Goal: Task Accomplishment & Management: Use online tool/utility

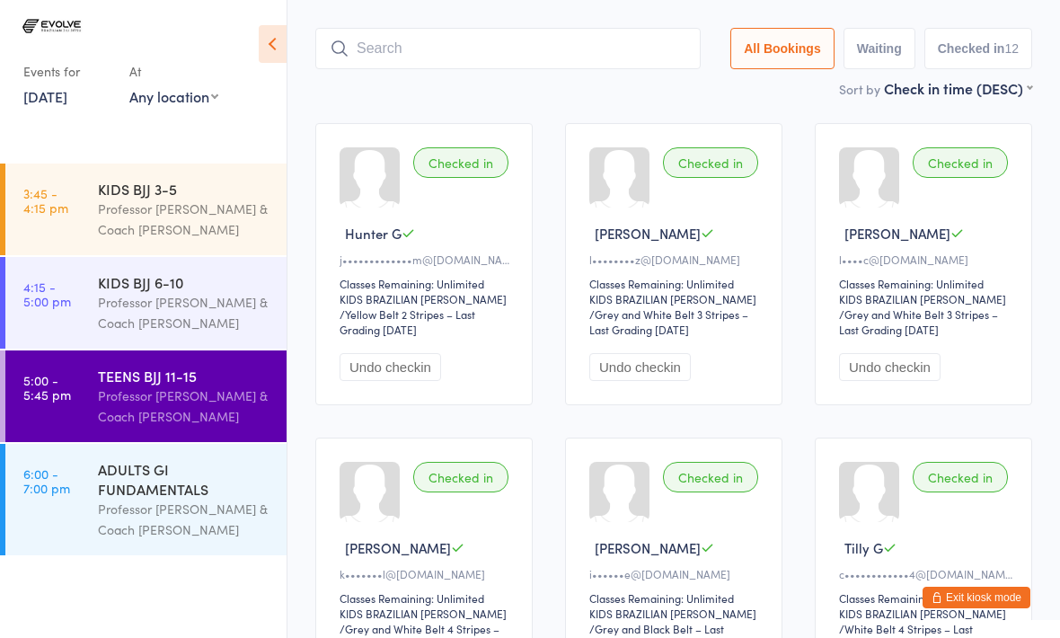
click at [158, 516] on div "Professor Egor & Coach Tarah Rocha" at bounding box center [184, 518] width 173 height 41
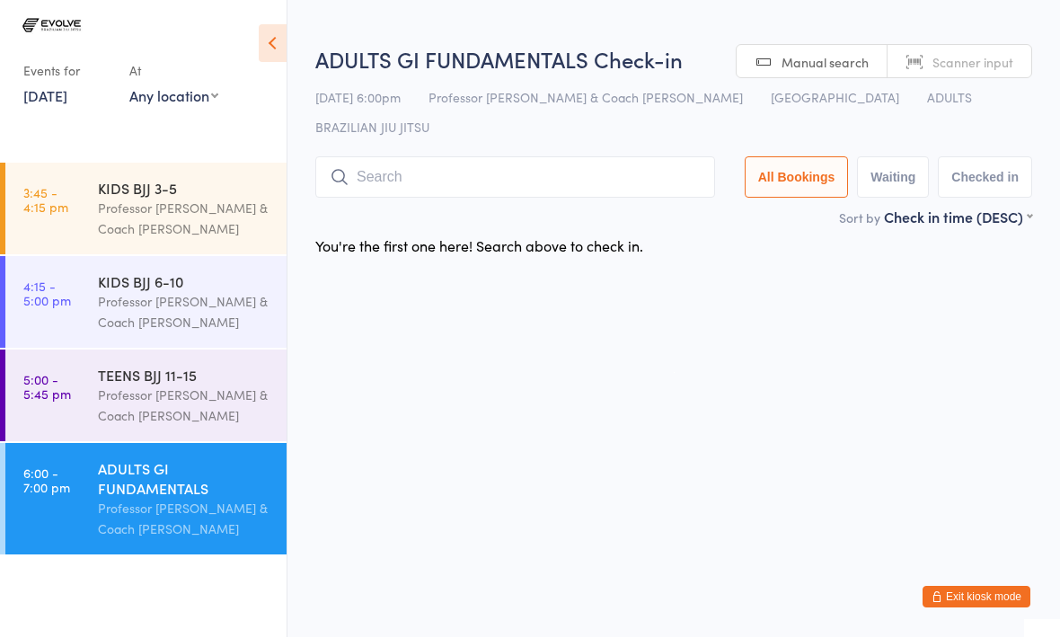
click at [375, 157] on input "search" at bounding box center [515, 177] width 400 height 41
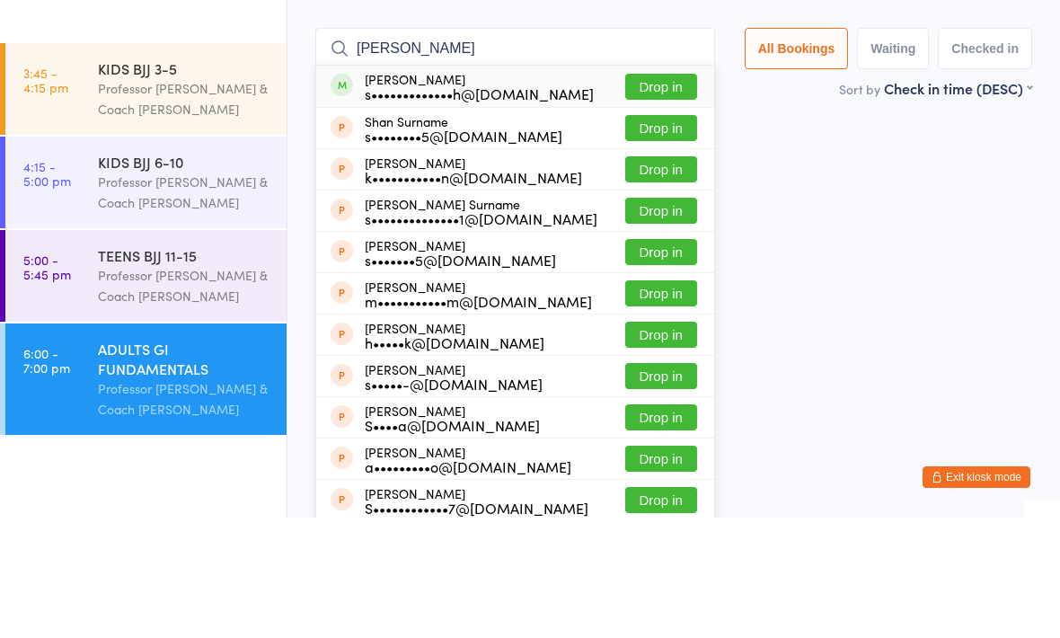
type input "Shannan"
click at [654, 194] on button "Drop in" at bounding box center [661, 207] width 72 height 26
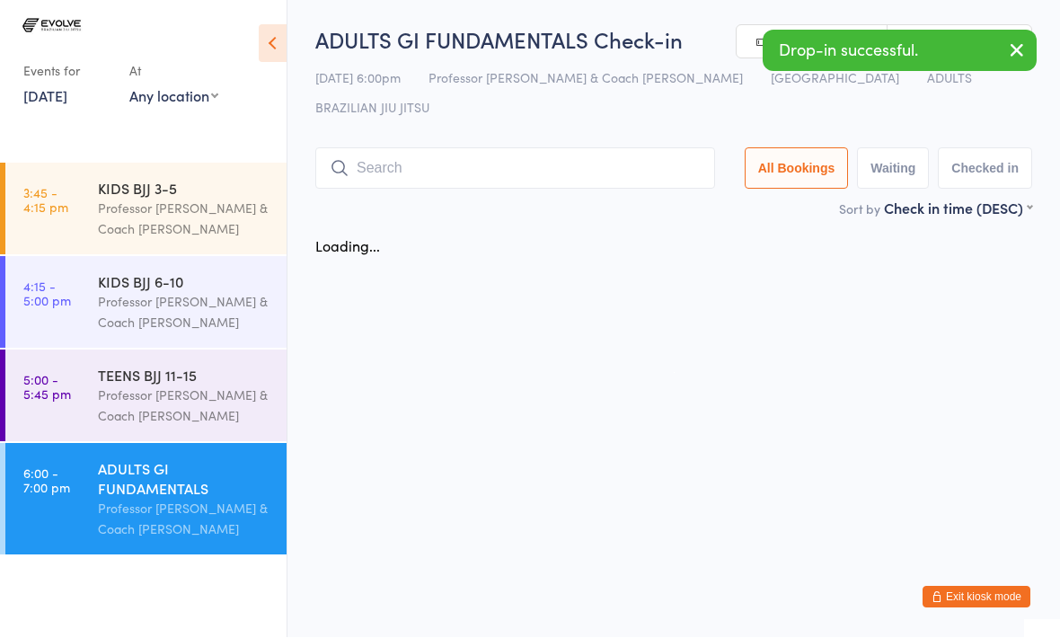
scroll to position [1, 0]
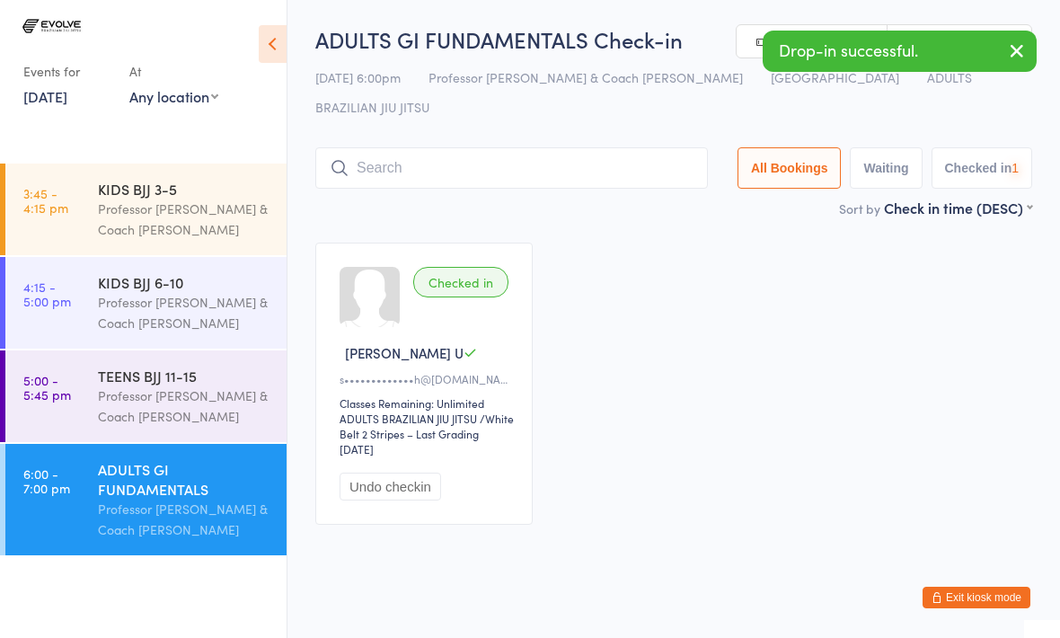
click at [130, 403] on div "Professor Egor & Coach Tarah Rocha" at bounding box center [184, 405] width 173 height 41
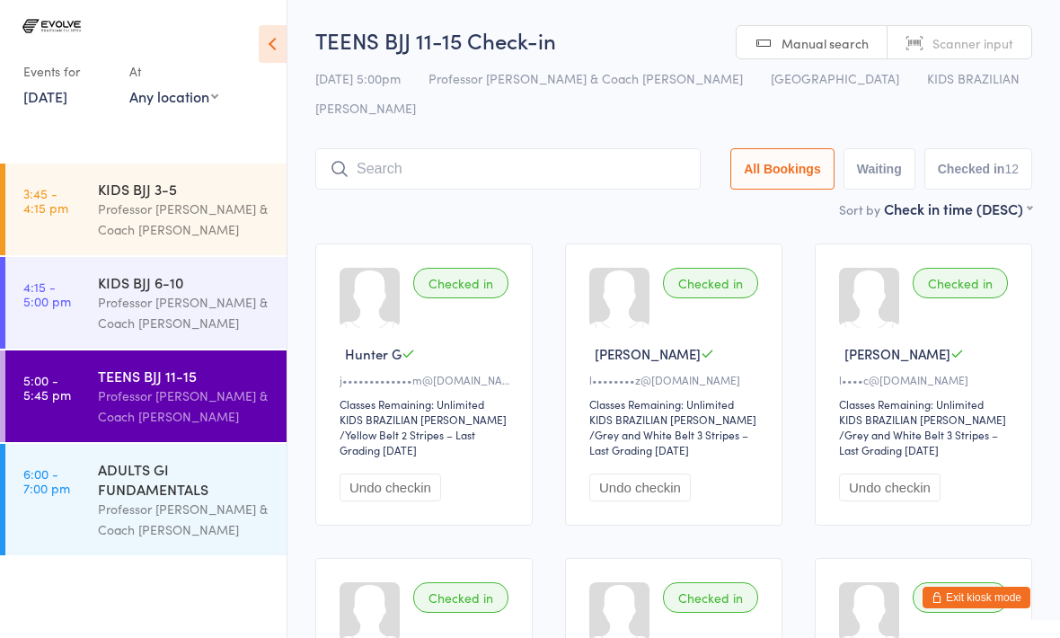
click at [141, 498] on div "ADULTS GI FUNDAMENTALS" at bounding box center [184, 479] width 173 height 40
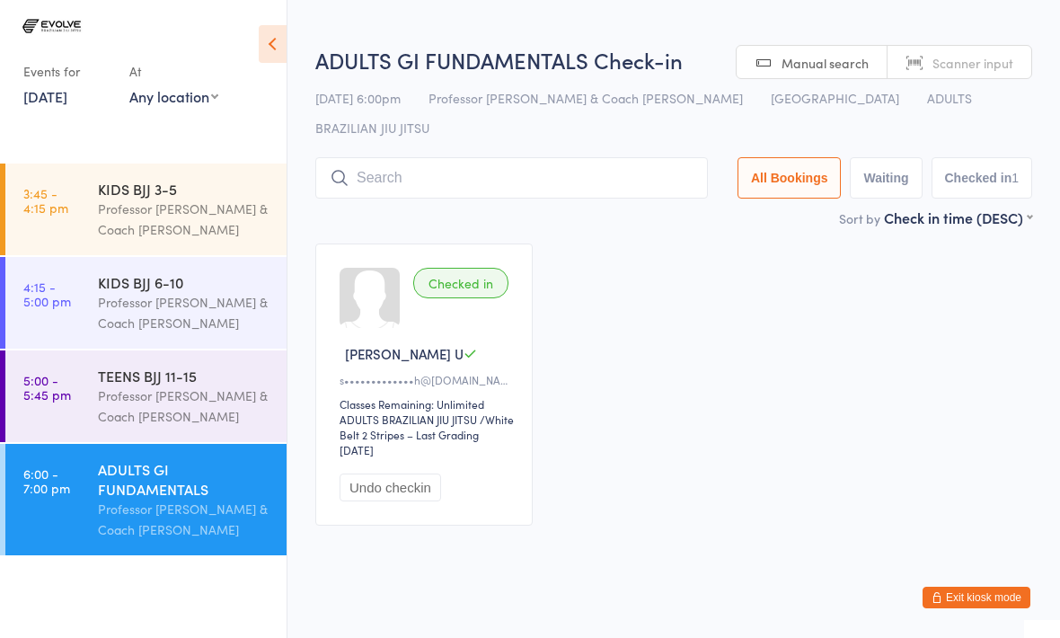
click at [84, 195] on link "3:45 - 4:15 pm KIDS BJJ 3-5 Professor Egor & Coach Tarah Rocha" at bounding box center [145, 209] width 281 height 92
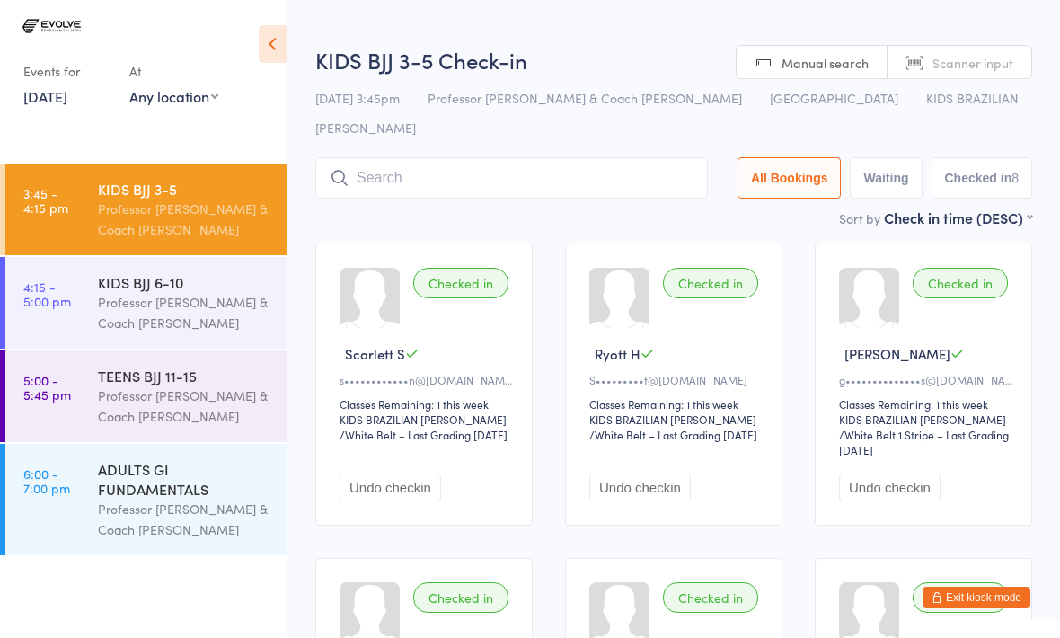
click at [174, 516] on div "Professor [PERSON_NAME] & Coach [PERSON_NAME]" at bounding box center [184, 518] width 173 height 41
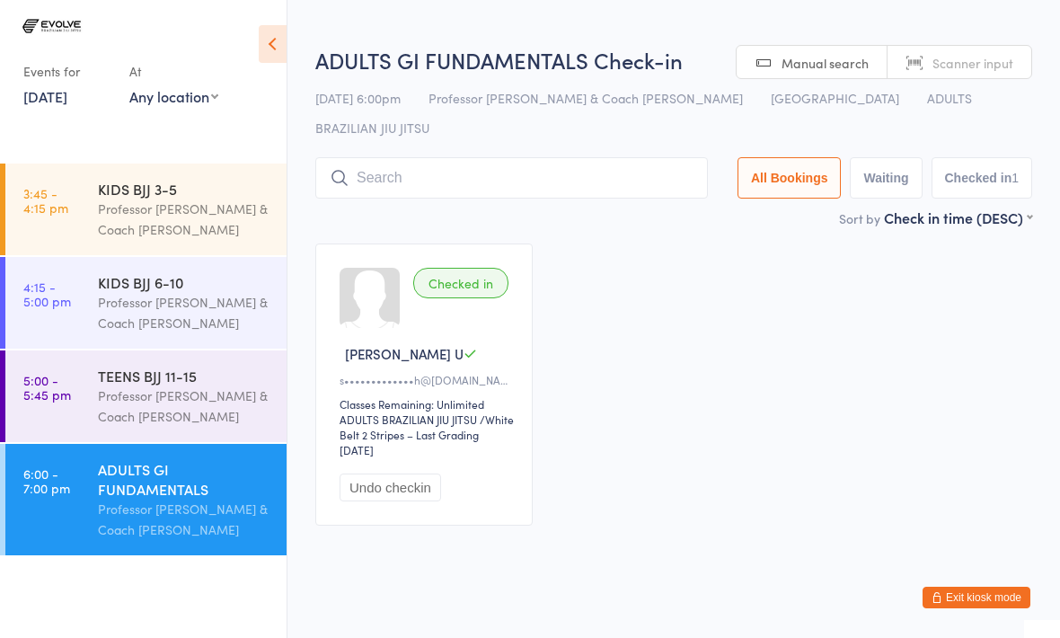
click at [410, 160] on input "search" at bounding box center [511, 177] width 392 height 41
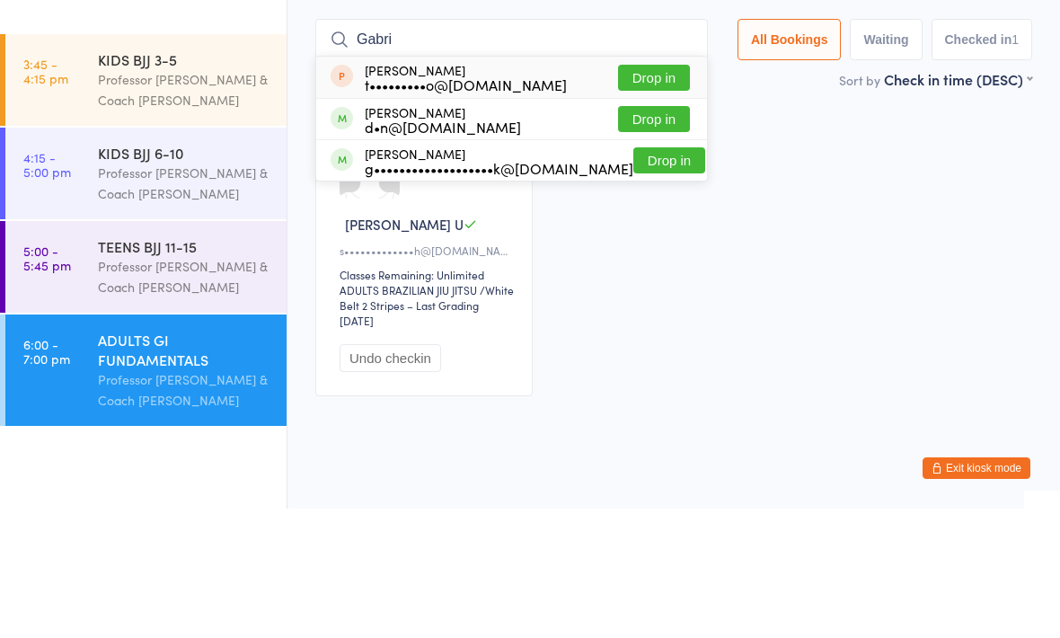
type input "Gabri"
click at [454, 290] on div "g•••••••••••••••••••k@[DOMAIN_NAME]" at bounding box center [499, 297] width 269 height 14
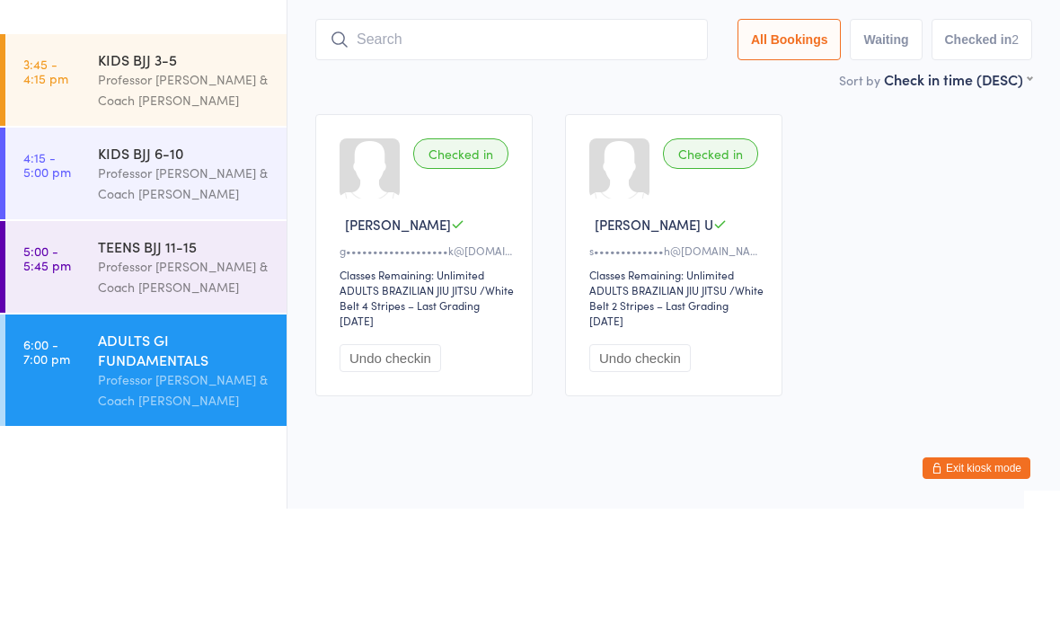
scroll to position [8, 0]
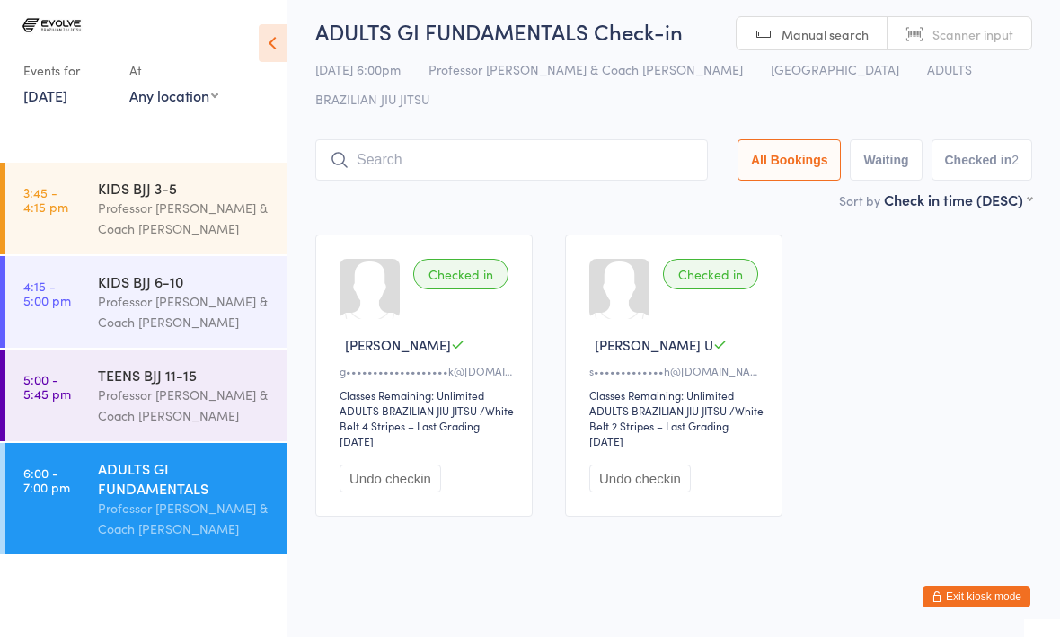
click at [165, 203] on div "Professor [PERSON_NAME] & Coach [PERSON_NAME]" at bounding box center [184, 218] width 173 height 41
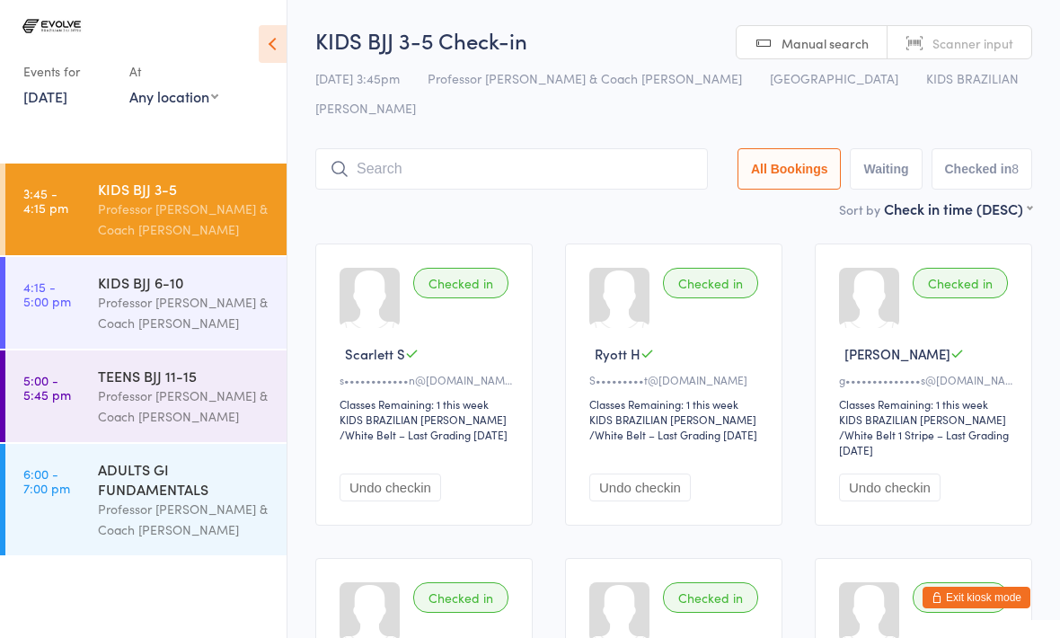
click at [395, 148] on input "search" at bounding box center [511, 168] width 392 height 41
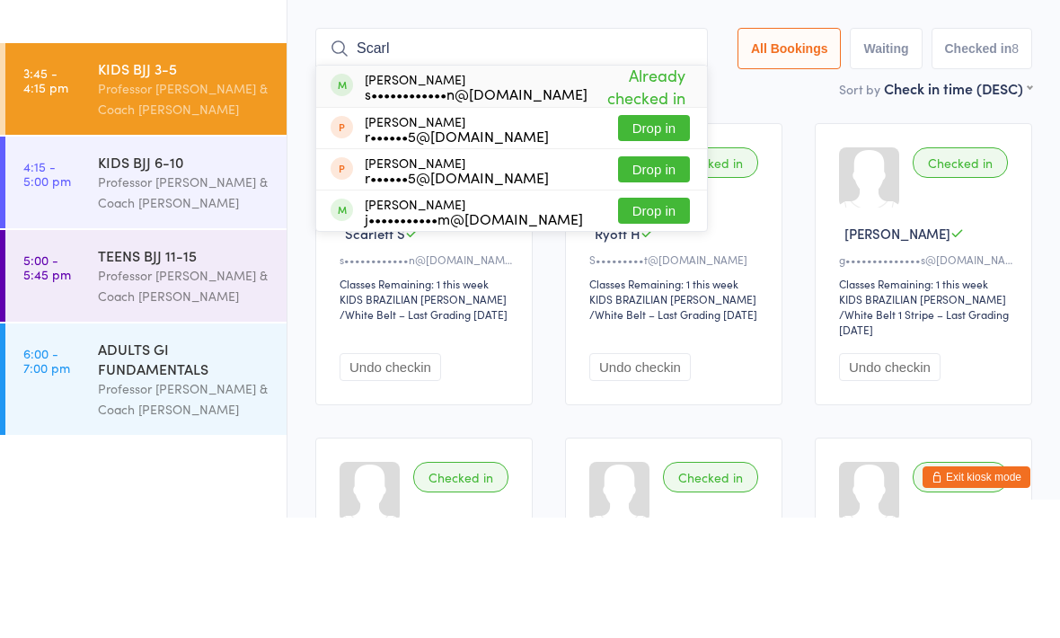
type input "Scarl"
click at [637, 318] on button "Drop in" at bounding box center [654, 331] width 72 height 26
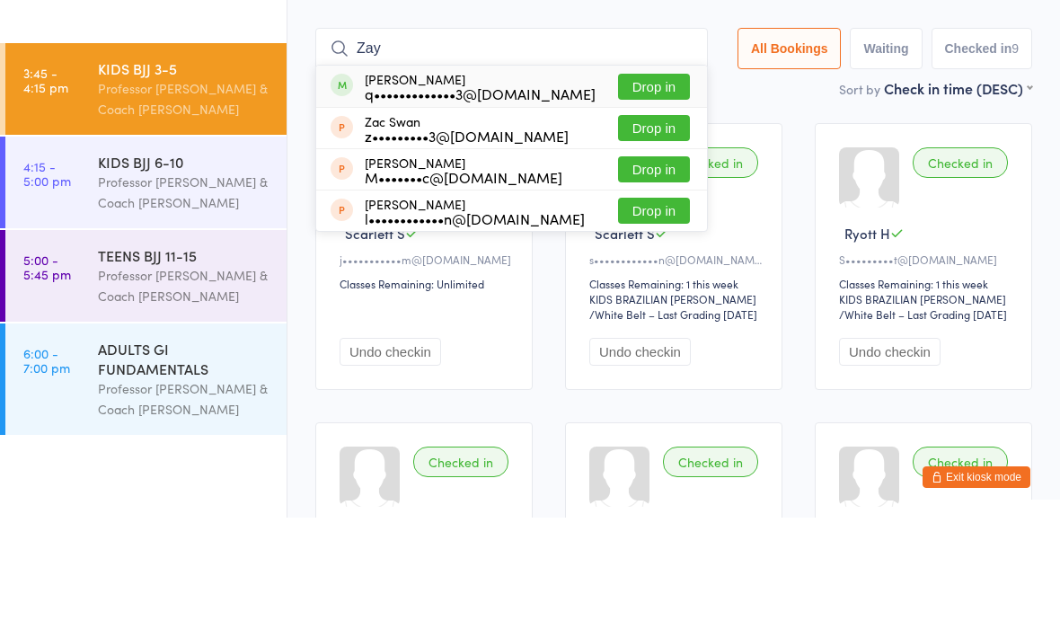
type input "Zay"
click at [639, 194] on button "Drop in" at bounding box center [654, 207] width 72 height 26
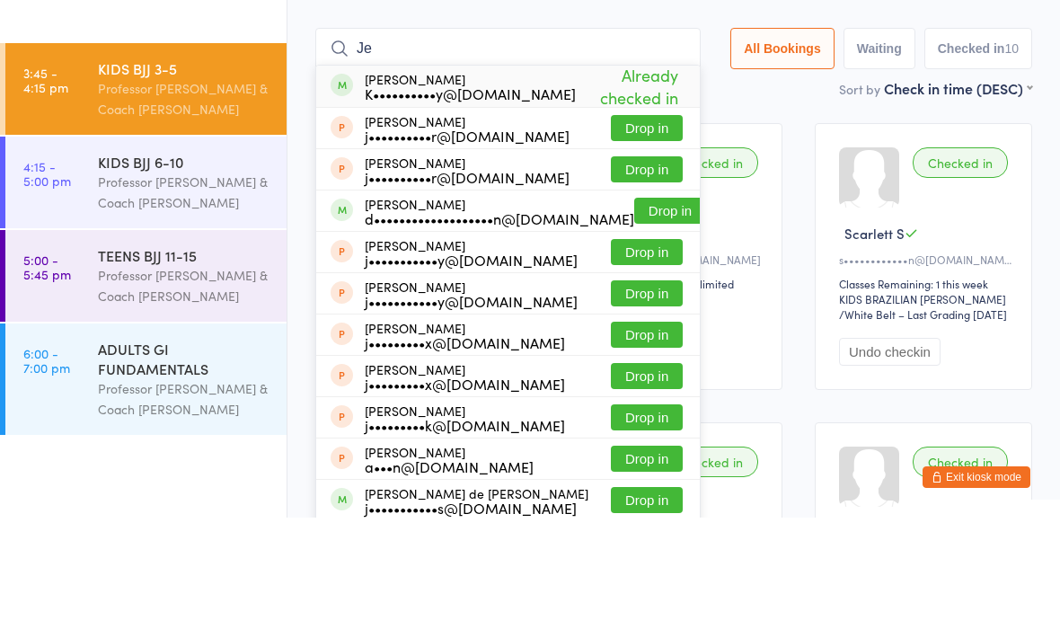
type input "J"
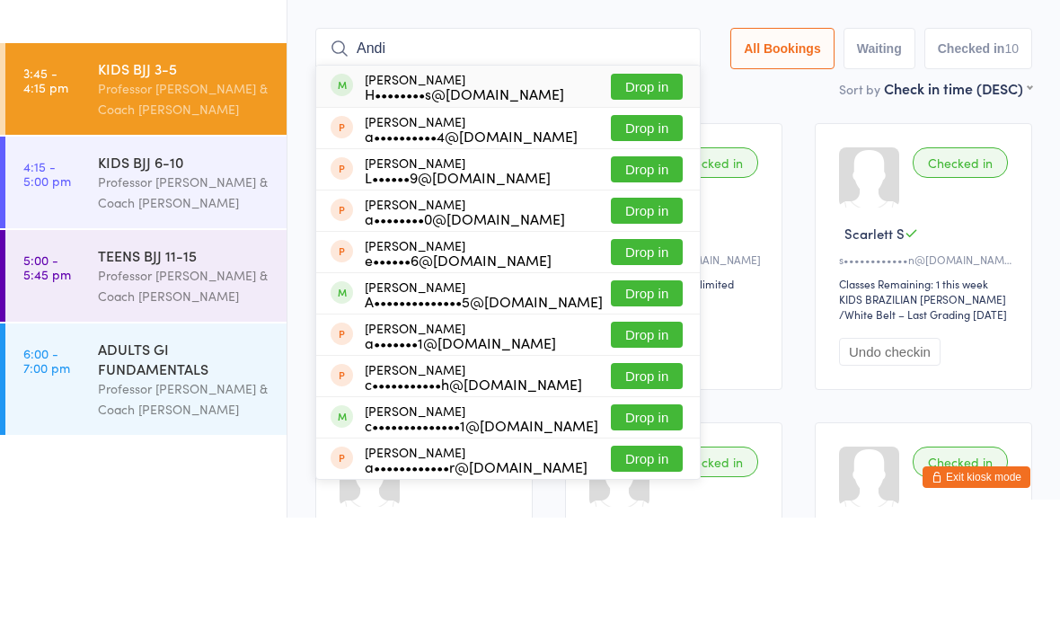
type input "Andi"
click at [638, 194] on button "Drop in" at bounding box center [647, 207] width 72 height 26
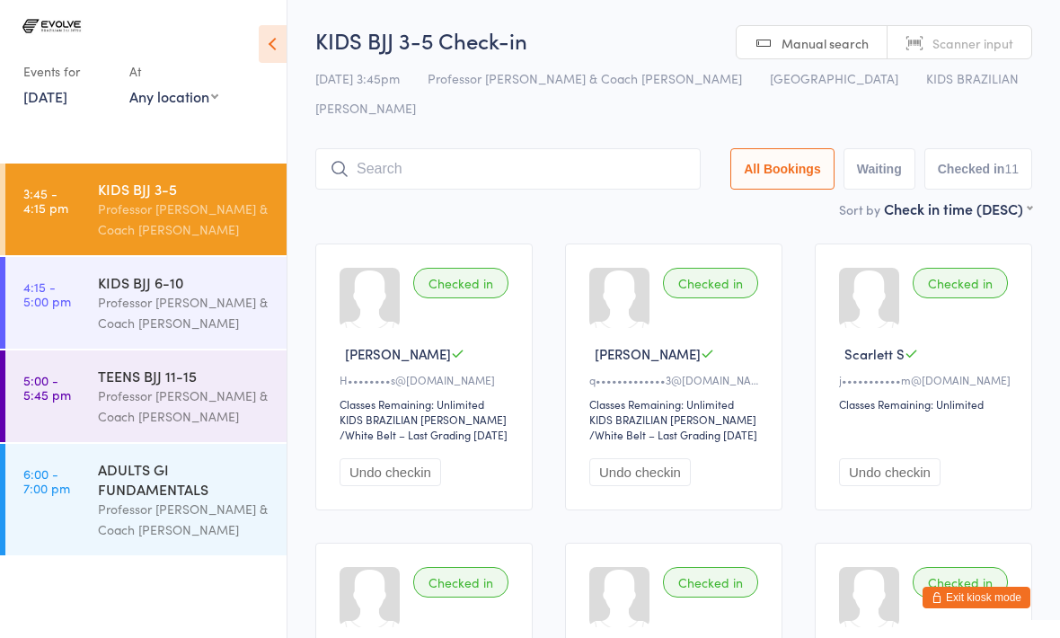
click at [489, 148] on input "search" at bounding box center [507, 168] width 385 height 41
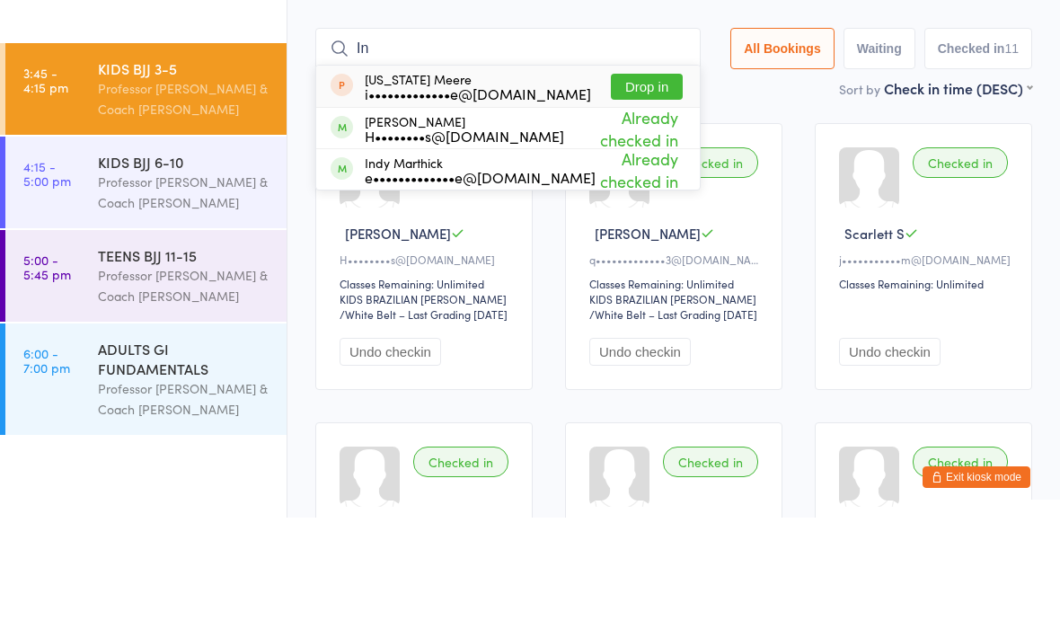
type input "I"
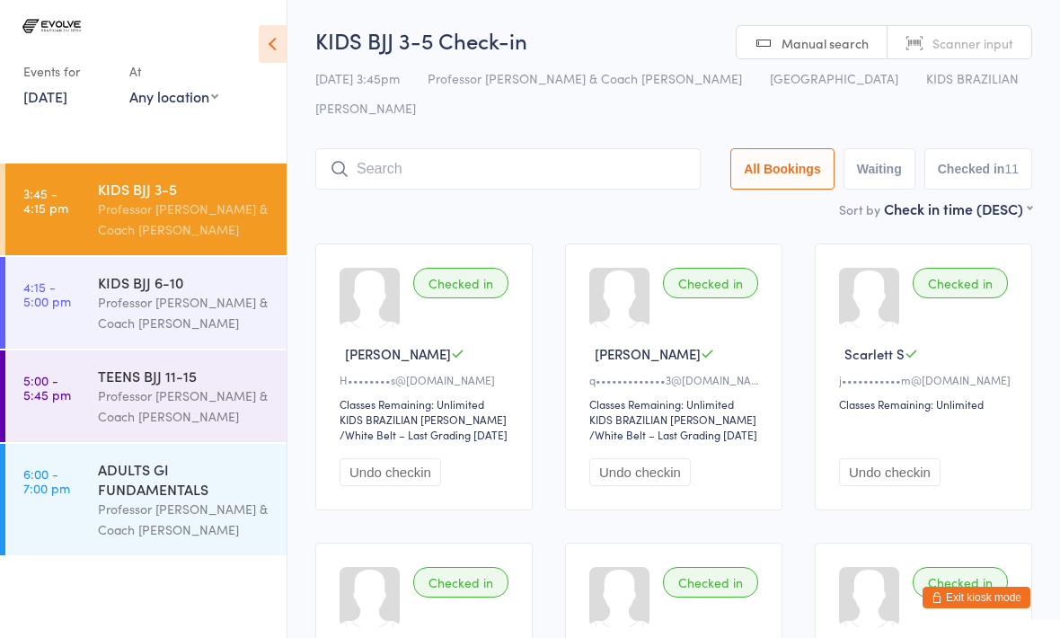
click at [868, 148] on button "Waiting" at bounding box center [879, 168] width 72 height 41
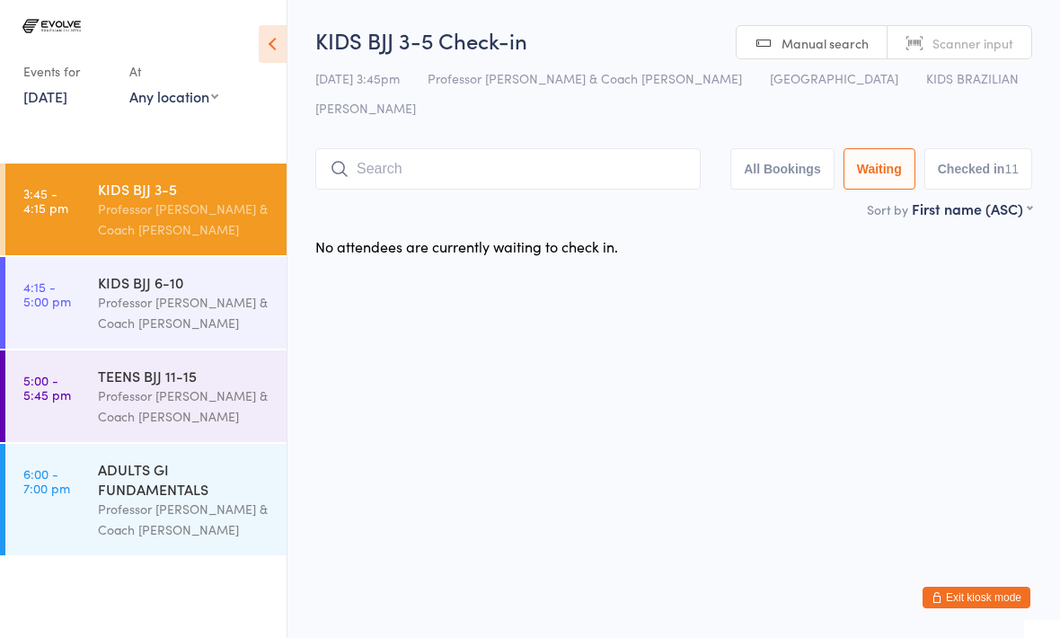
click at [774, 148] on button "All Bookings" at bounding box center [782, 168] width 104 height 41
select select "5"
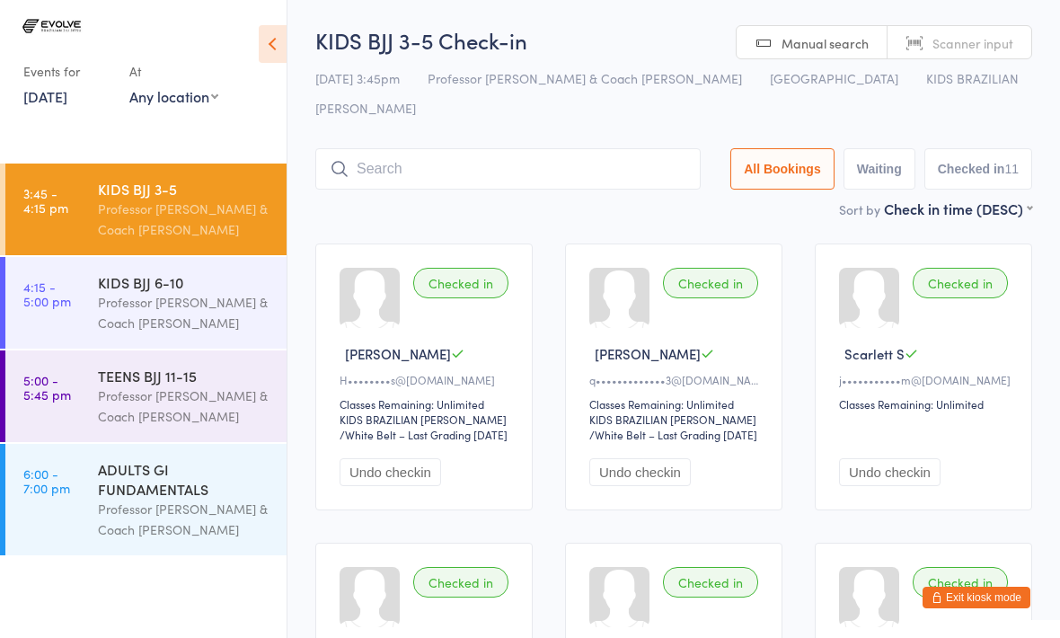
click at [974, 601] on button "Exit kiosk mode" at bounding box center [976, 597] width 108 height 22
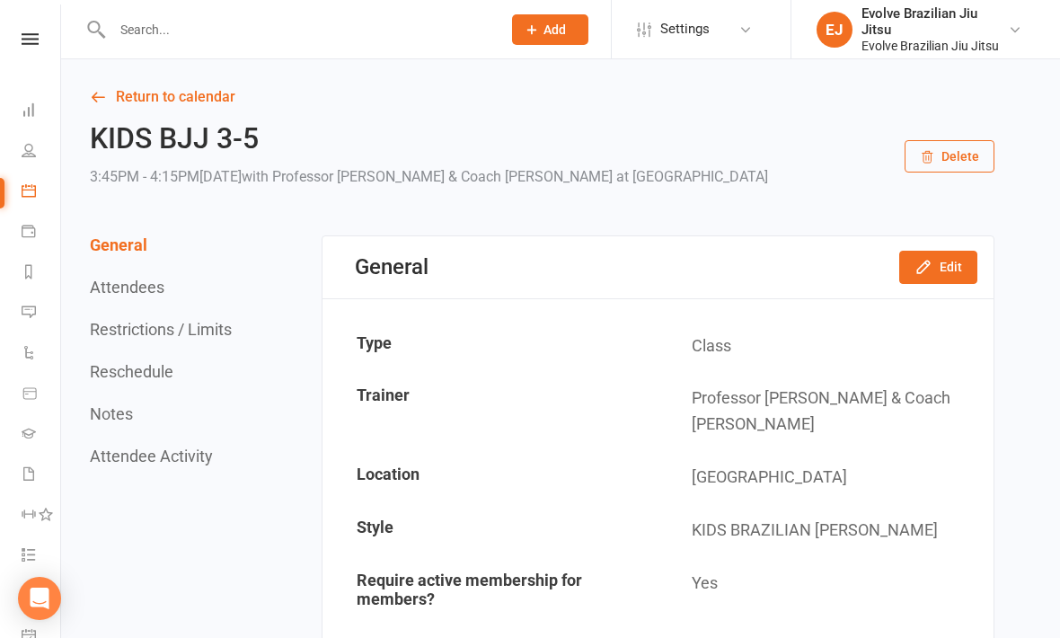
click at [40, 36] on link at bounding box center [30, 39] width 64 height 12
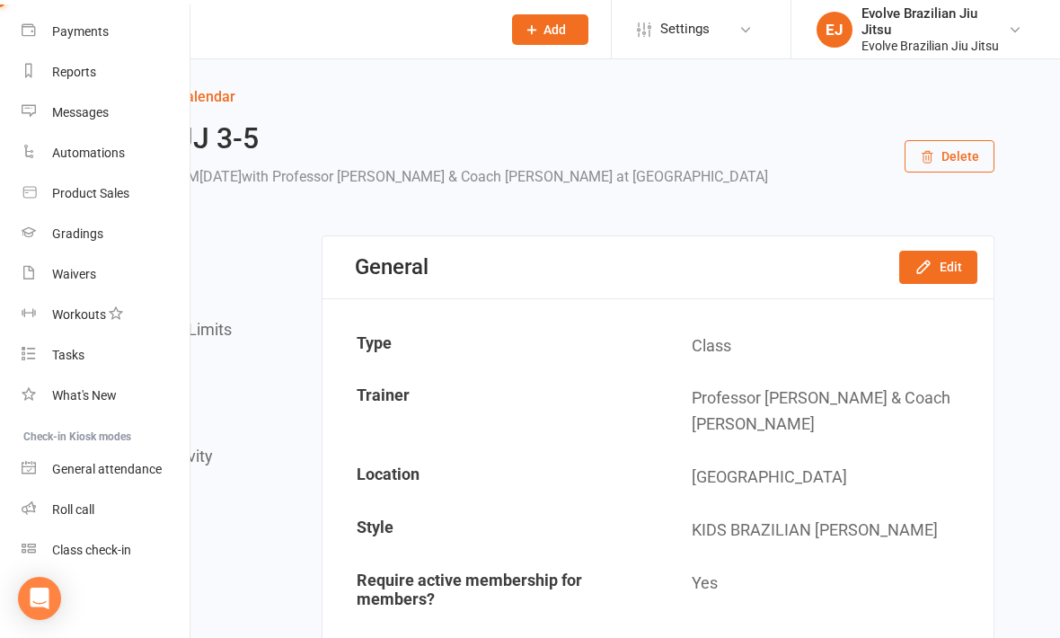
scroll to position [186, 0]
click at [101, 508] on link "Roll call" at bounding box center [107, 509] width 170 height 40
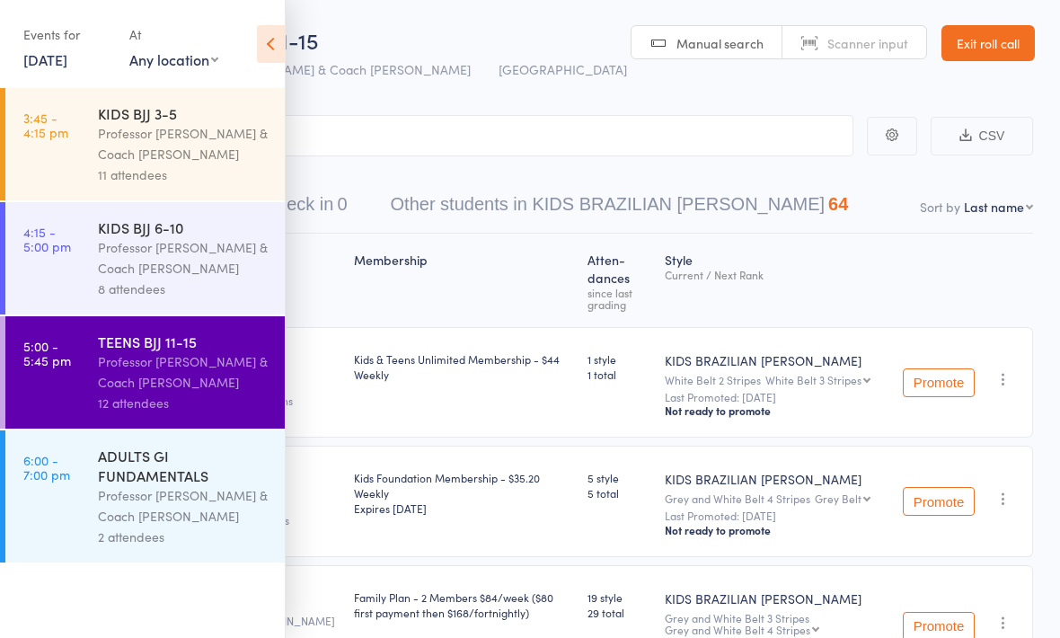
click at [273, 39] on icon at bounding box center [271, 44] width 28 height 38
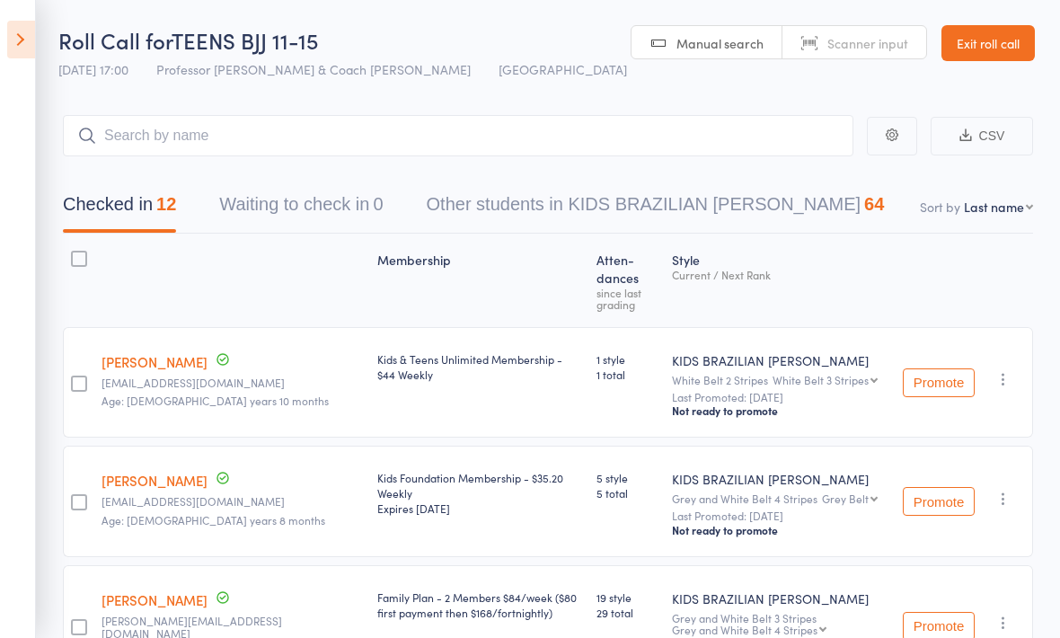
click at [646, 197] on button "Other students in KIDS BRAZILIAN JIU JITSU 64" at bounding box center [656, 209] width 458 height 48
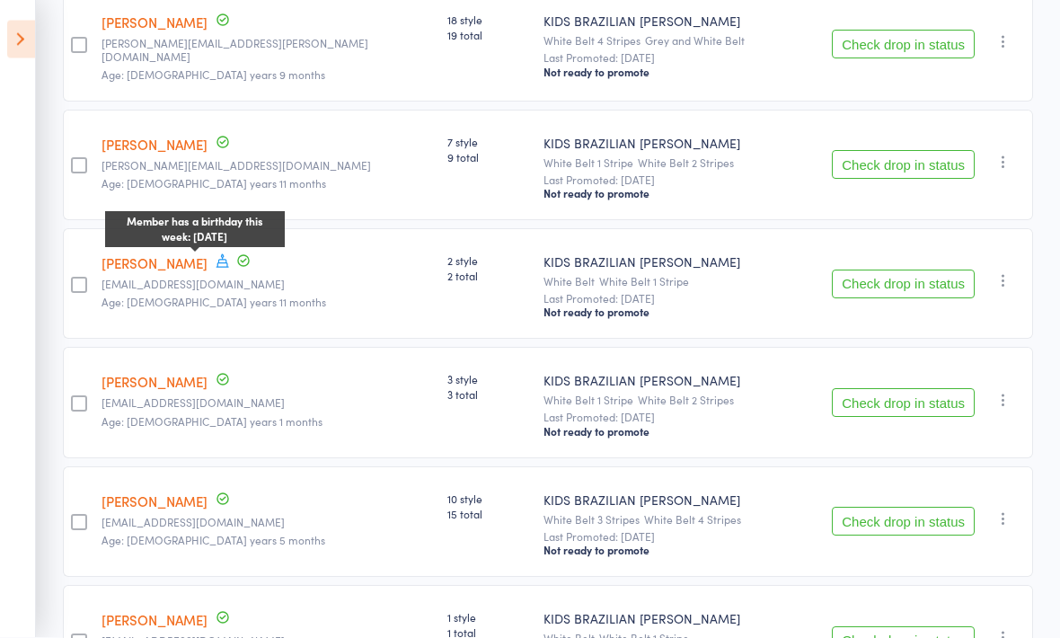
scroll to position [440, 0]
click at [215, 252] on icon at bounding box center [223, 260] width 16 height 16
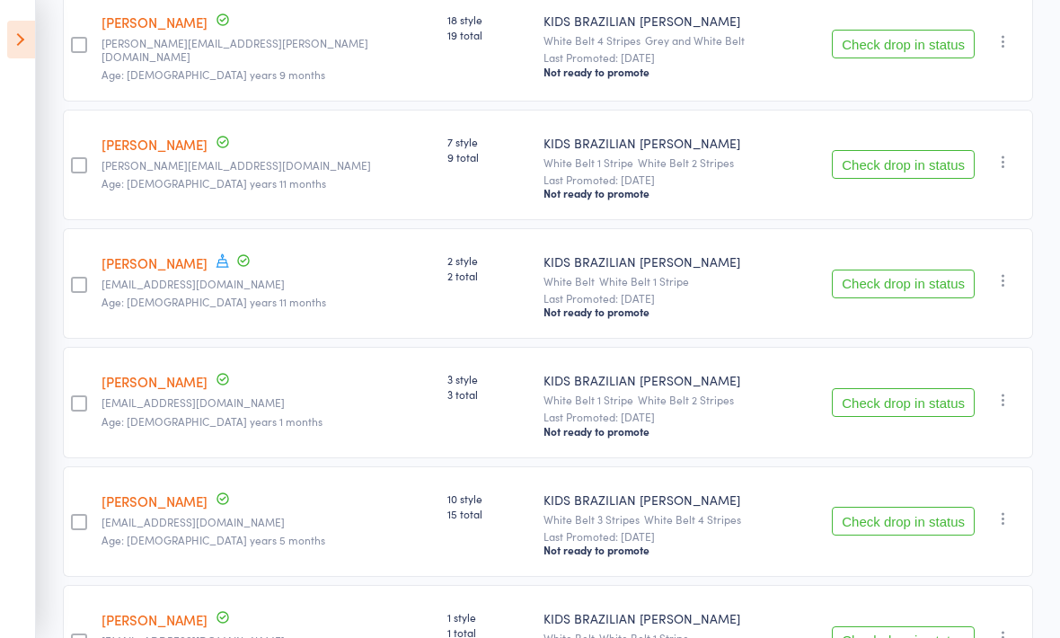
click at [296, 300] on small "Age: [DEMOGRAPHIC_DATA] years 11 months" at bounding box center [266, 301] width 331 height 13
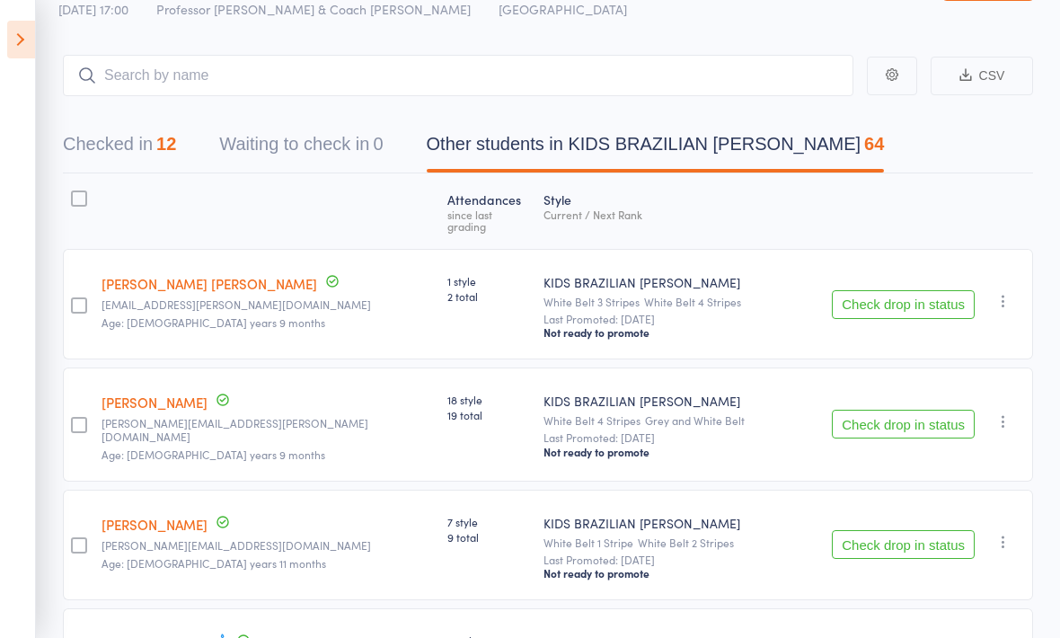
scroll to position [0, 0]
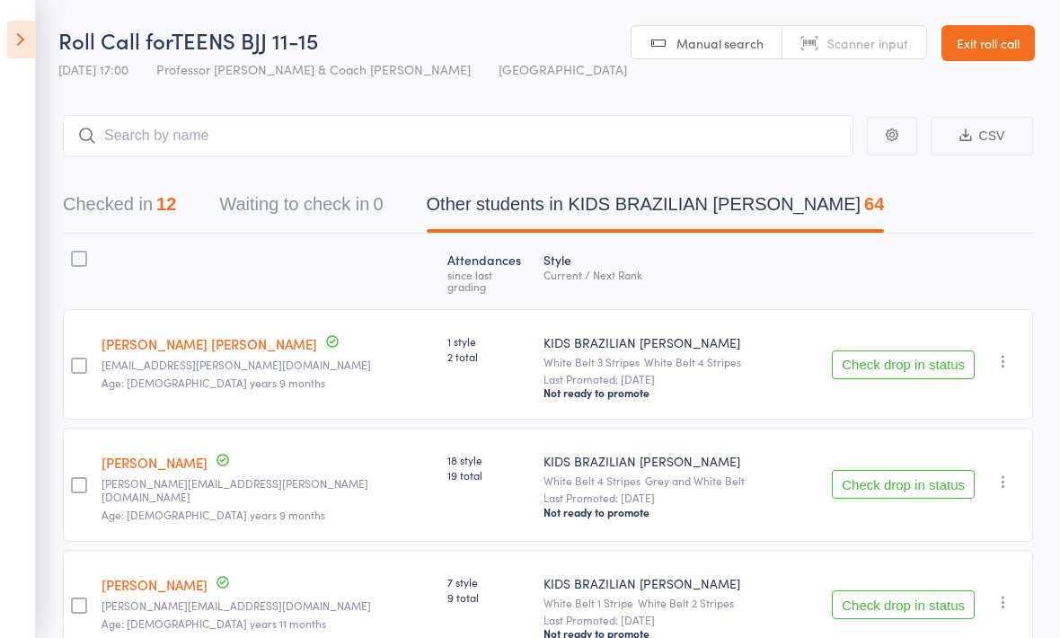
click at [10, 48] on icon at bounding box center [21, 40] width 28 height 38
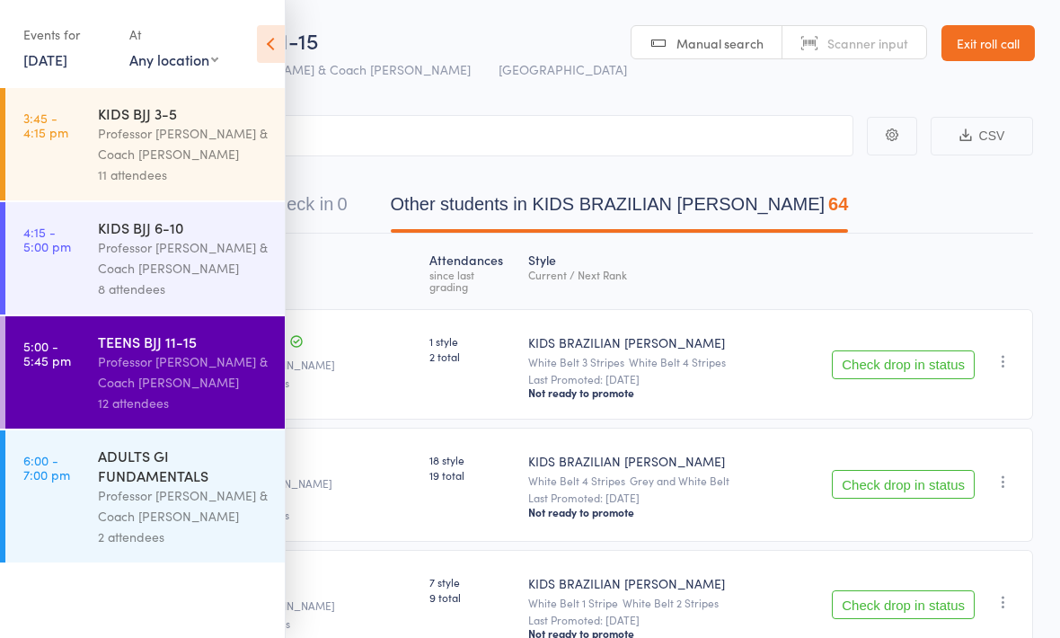
click at [981, 51] on link "Exit roll call" at bounding box center [987, 43] width 93 height 36
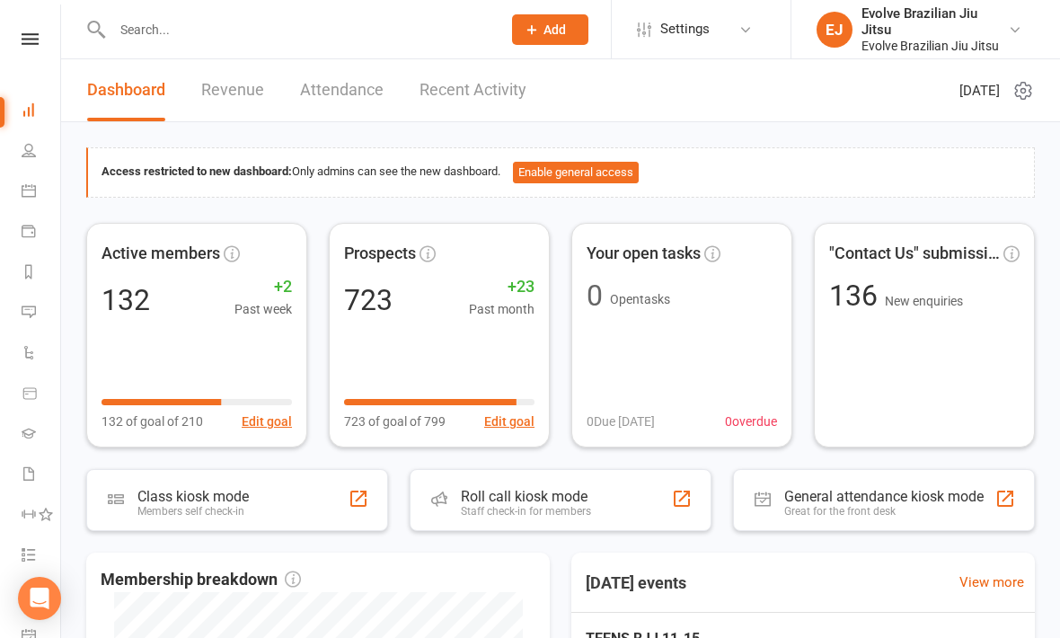
click at [25, 41] on icon at bounding box center [30, 39] width 17 height 12
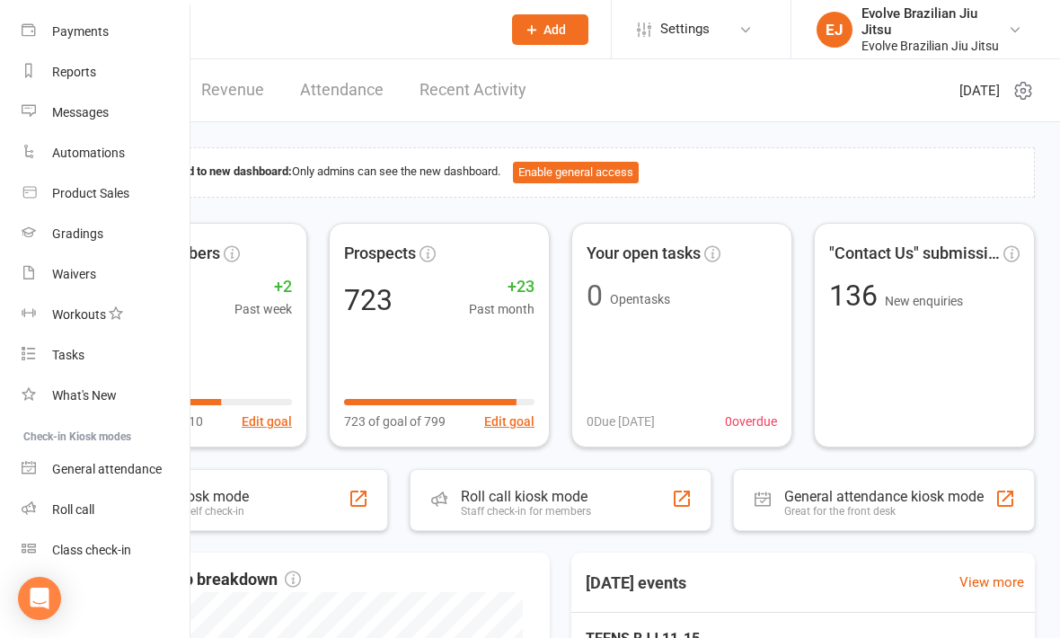
scroll to position [186, 0]
click at [102, 551] on div "Class check-in" at bounding box center [91, 549] width 79 height 14
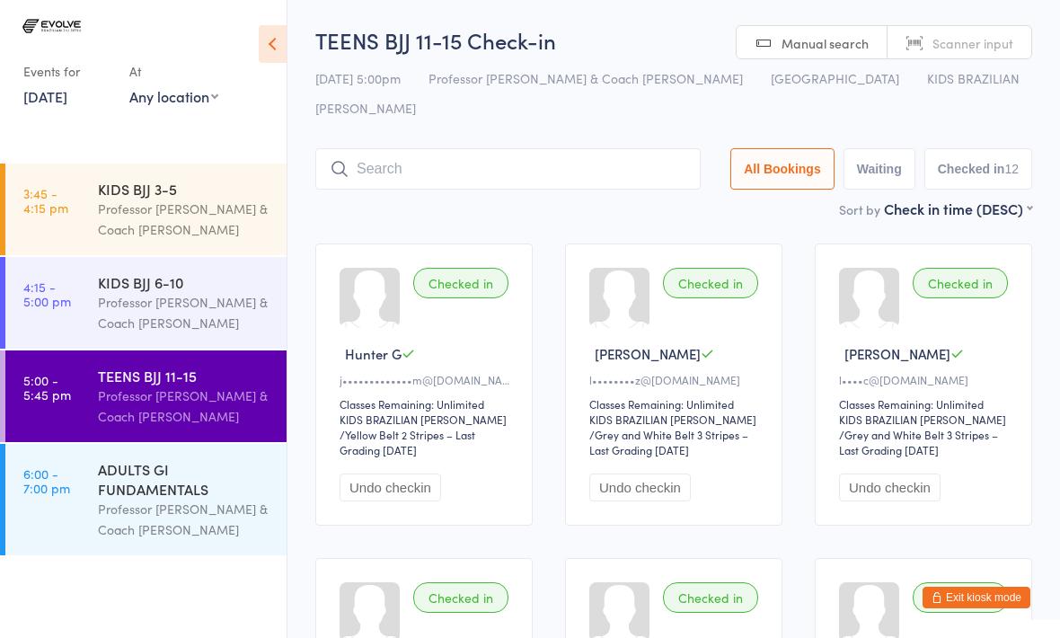
click at [397, 148] on input "search" at bounding box center [507, 168] width 385 height 41
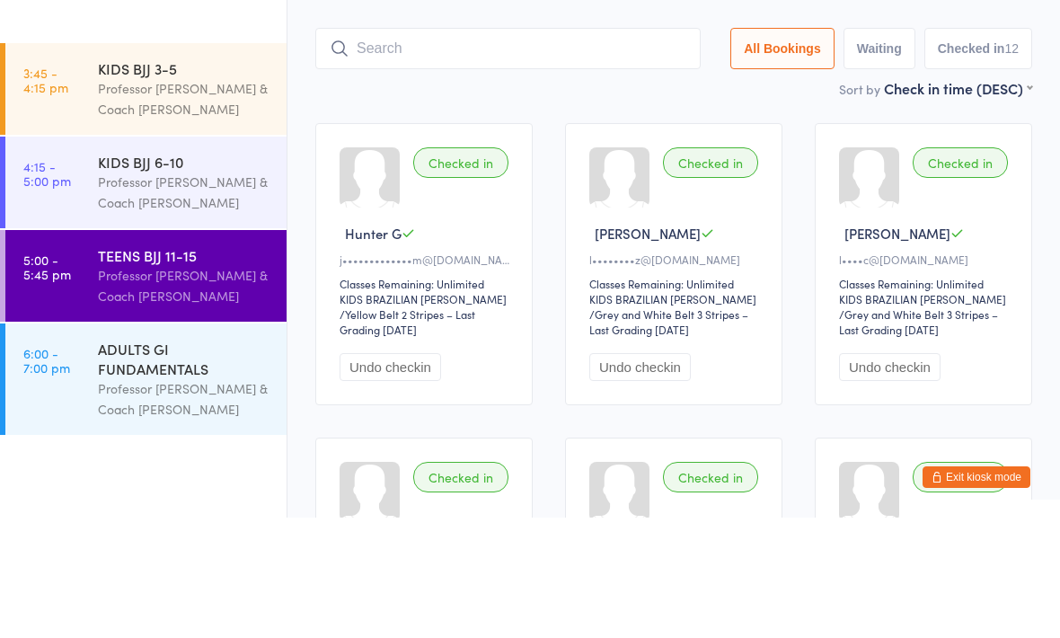
click at [178, 198] on div "Professor [PERSON_NAME] & Coach [PERSON_NAME]" at bounding box center [184, 218] width 173 height 41
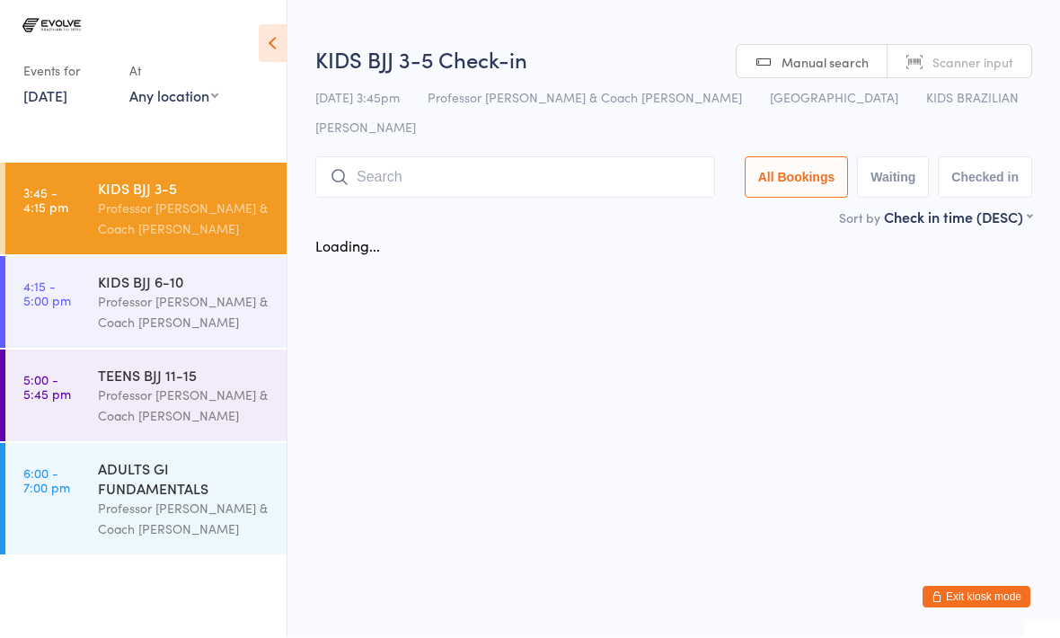
scroll to position [1, 0]
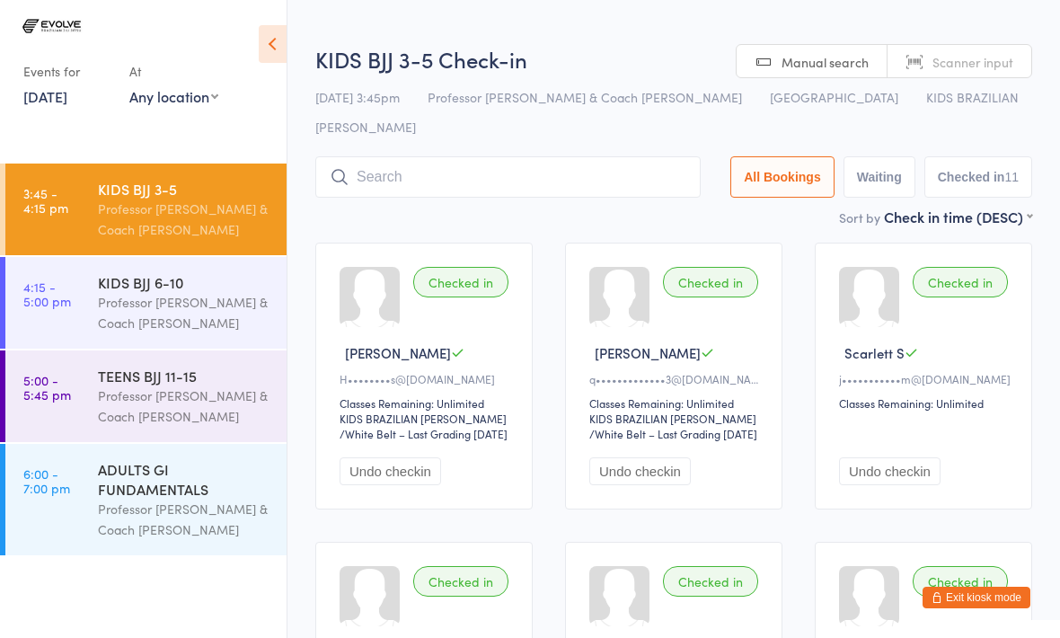
click at [416, 162] on input "search" at bounding box center [507, 176] width 385 height 41
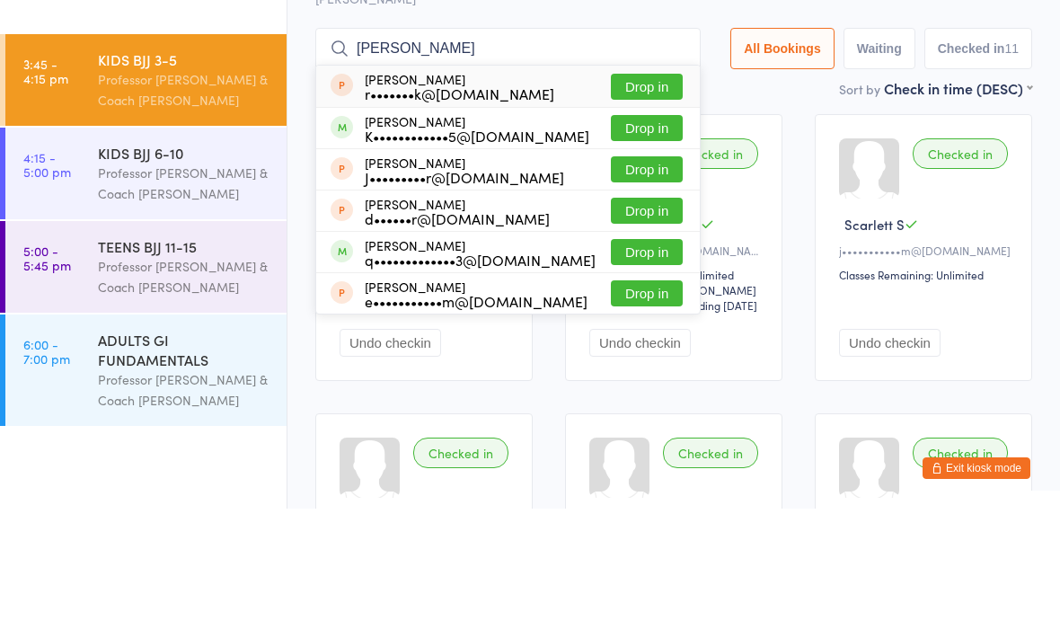
type input "[PERSON_NAME]"
click at [634, 368] on button "Drop in" at bounding box center [647, 381] width 72 height 26
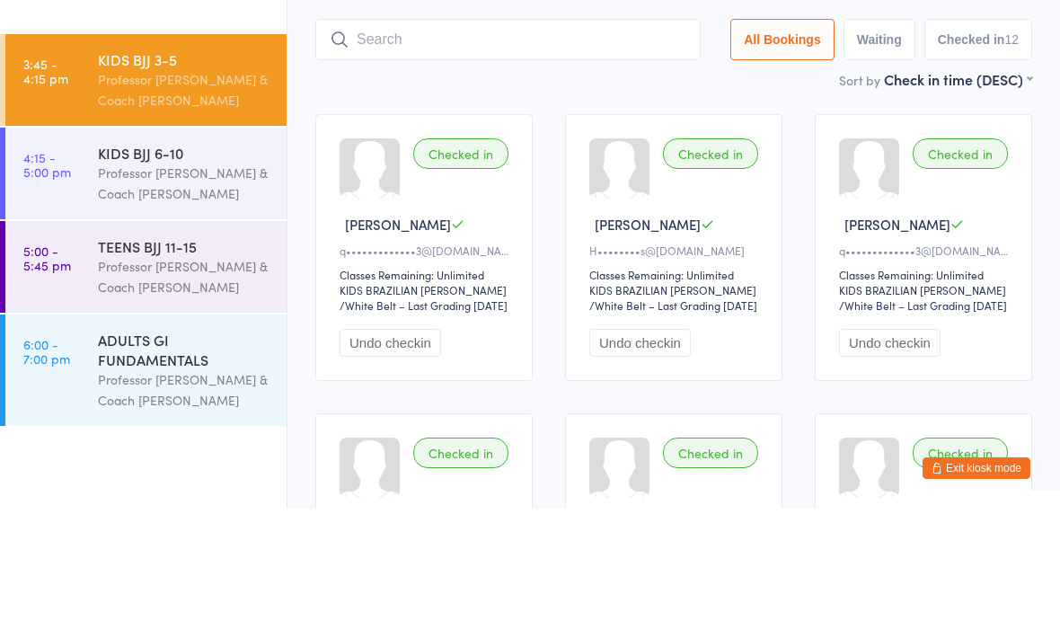
click at [397, 148] on input "search" at bounding box center [507, 168] width 385 height 41
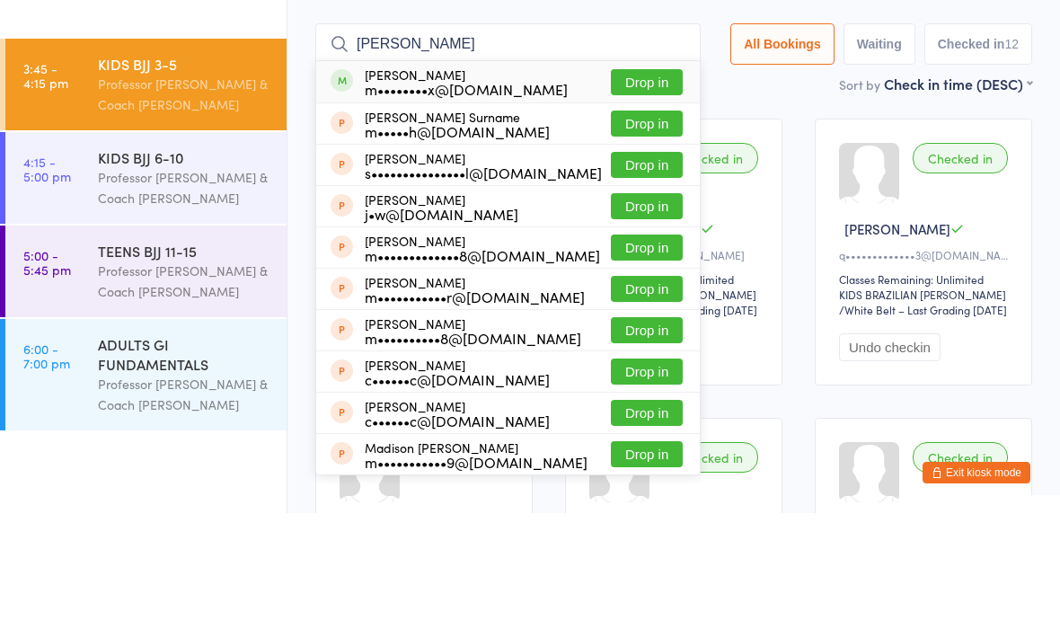
type input "[PERSON_NAME]"
click at [631, 194] on button "Drop in" at bounding box center [647, 207] width 72 height 26
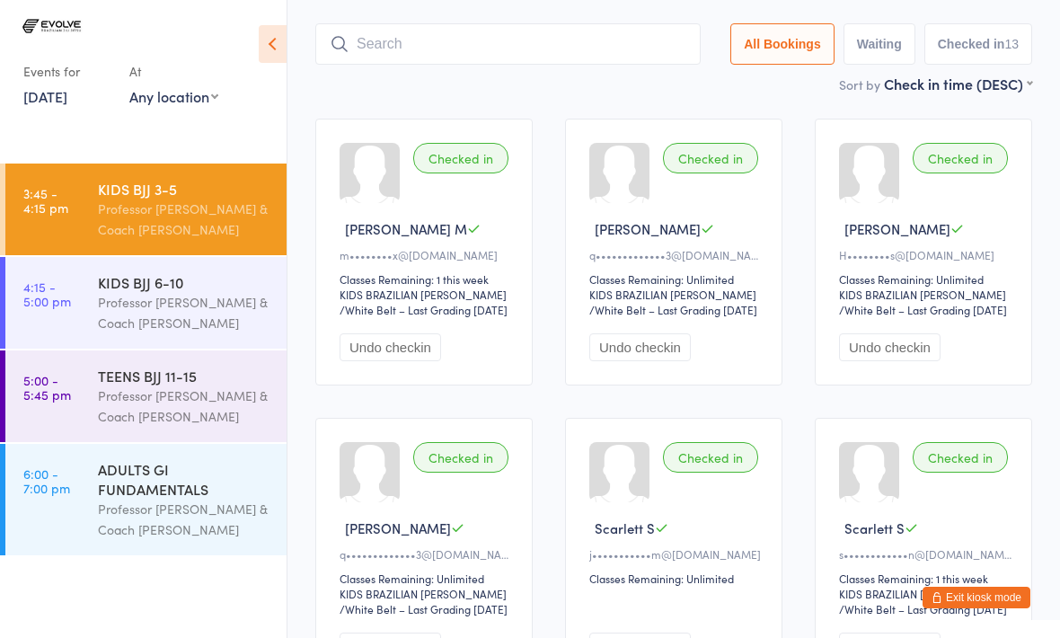
click at [399, 23] on input "search" at bounding box center [507, 43] width 385 height 41
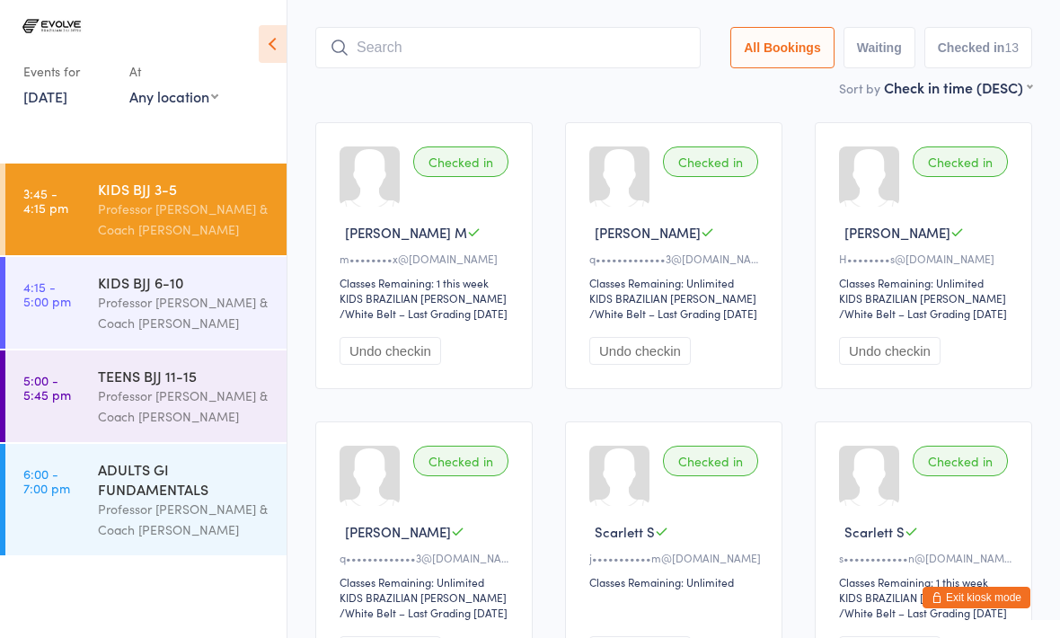
scroll to position [120, 0]
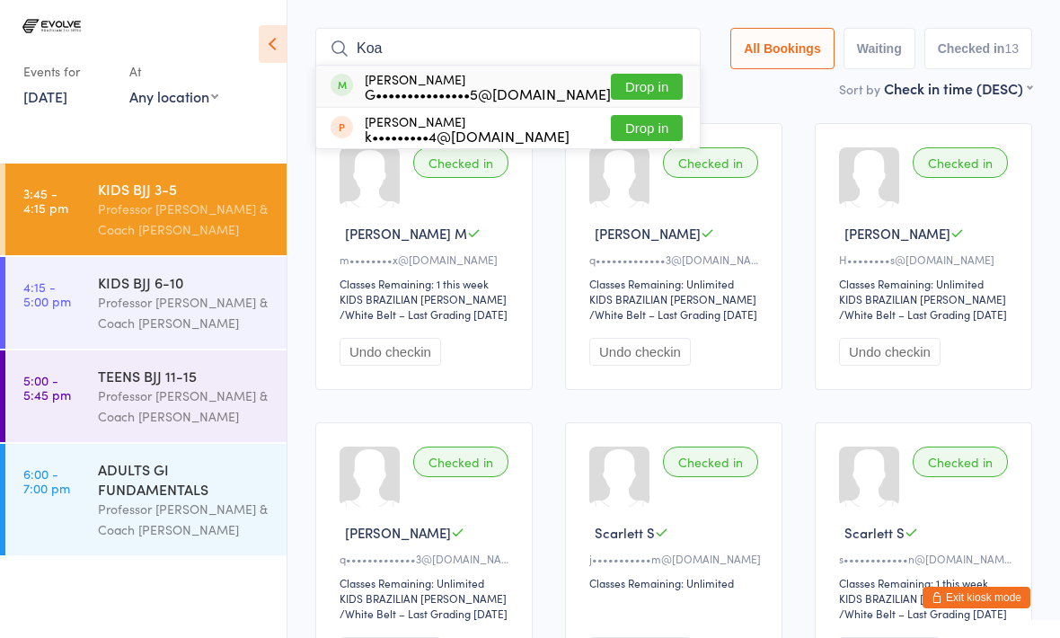
type input "Koa"
click at [630, 74] on button "Drop in" at bounding box center [647, 87] width 72 height 26
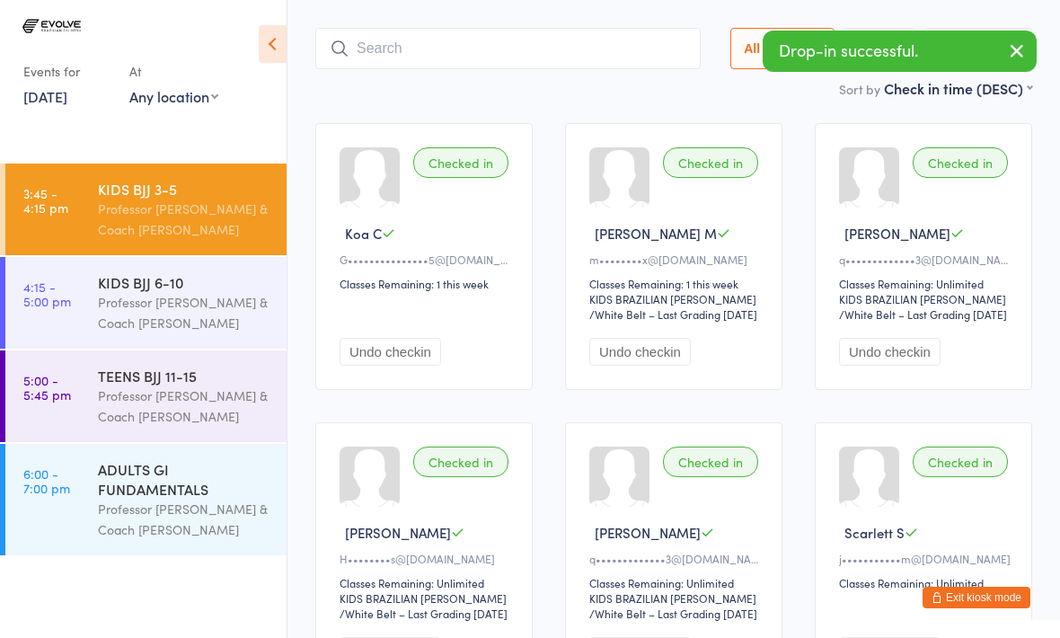
click at [390, 28] on input "search" at bounding box center [507, 48] width 385 height 41
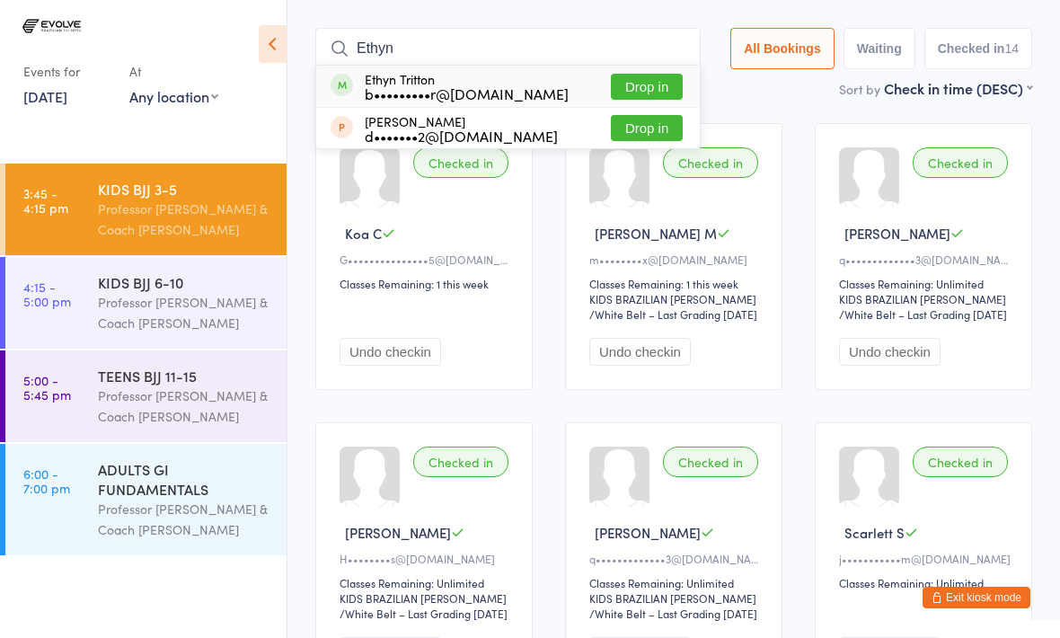
type input "Ethyn"
click at [613, 74] on button "Drop in" at bounding box center [647, 87] width 72 height 26
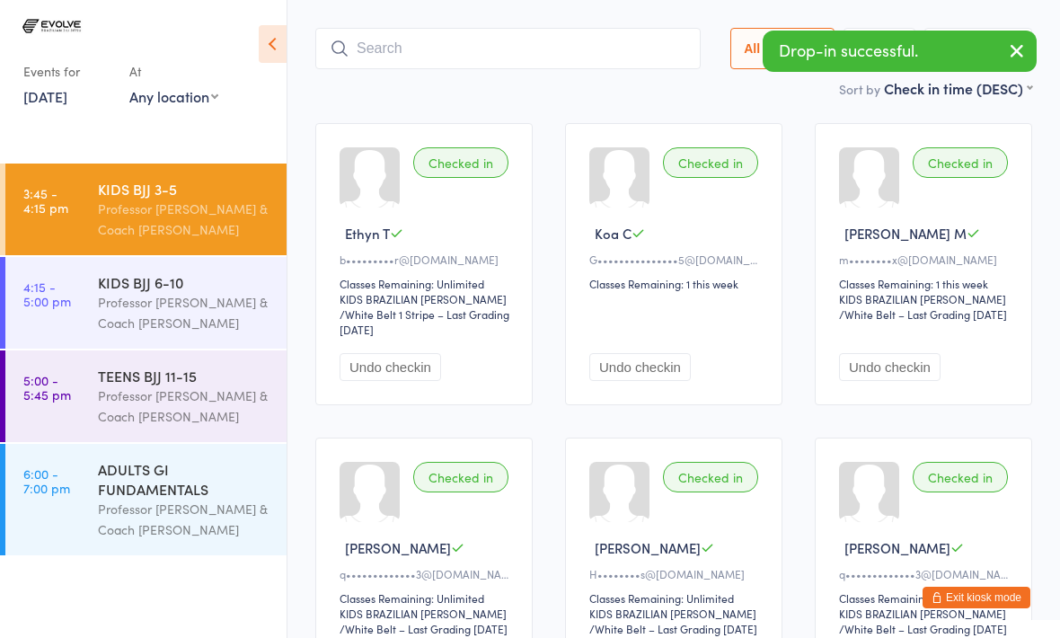
click at [419, 28] on input "search" at bounding box center [507, 48] width 385 height 41
type input "G"
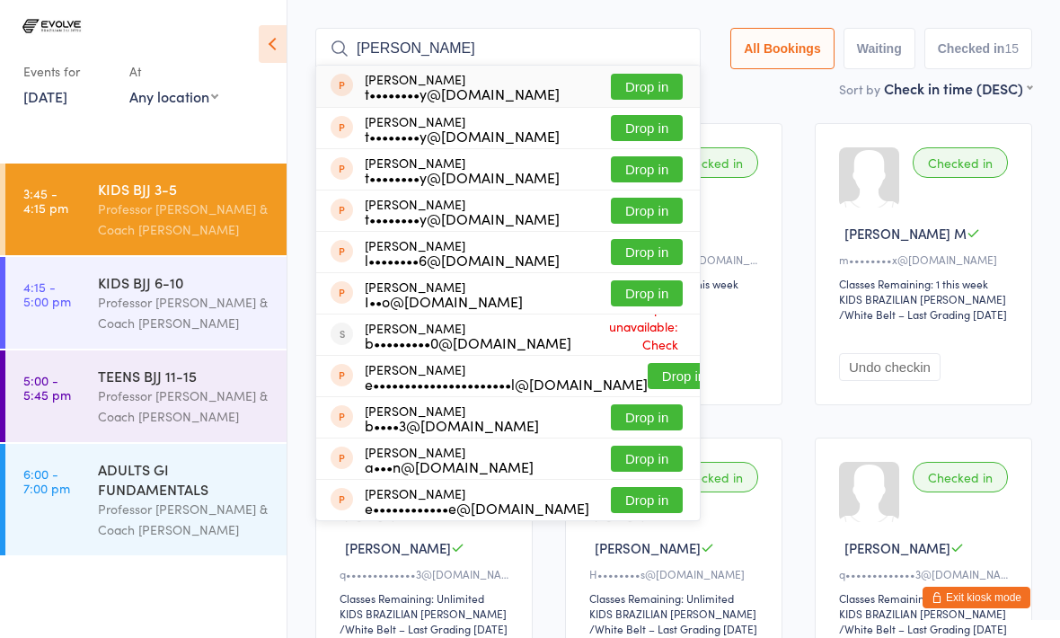
click at [995, 357] on div "Undo checkin" at bounding box center [926, 359] width 174 height 43
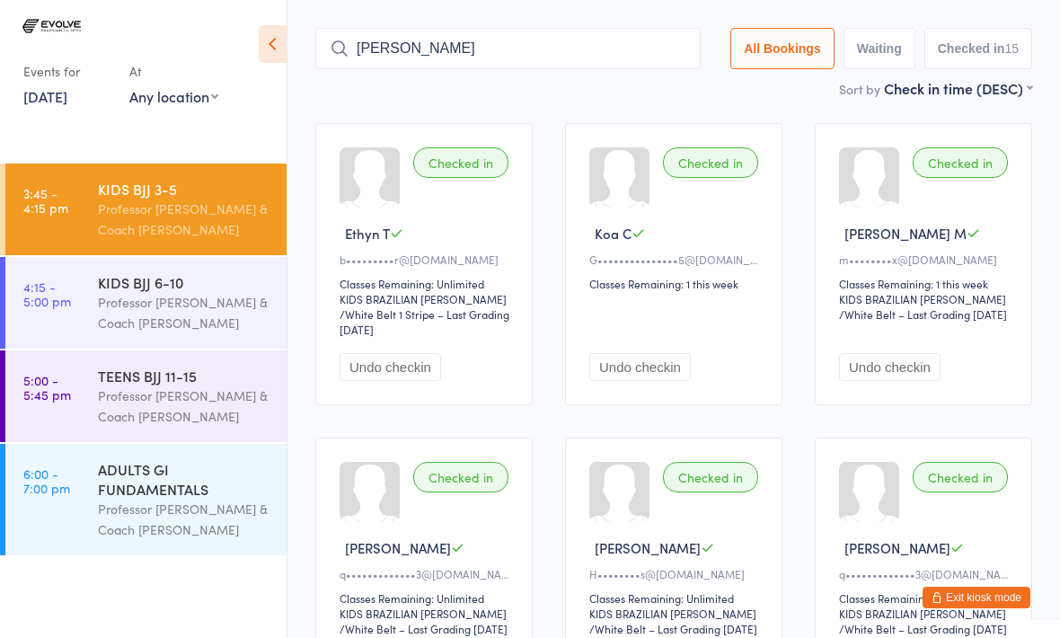
click at [407, 28] on input "Garry" at bounding box center [507, 48] width 385 height 41
click at [474, 28] on input "Garry" at bounding box center [507, 48] width 385 height 41
type input "G"
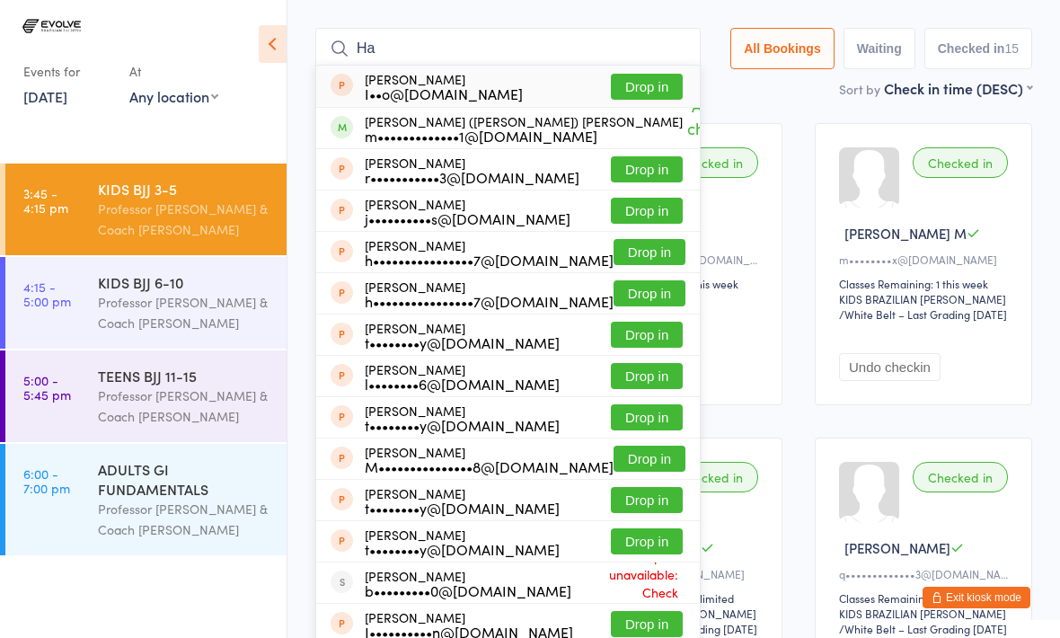
type input "H"
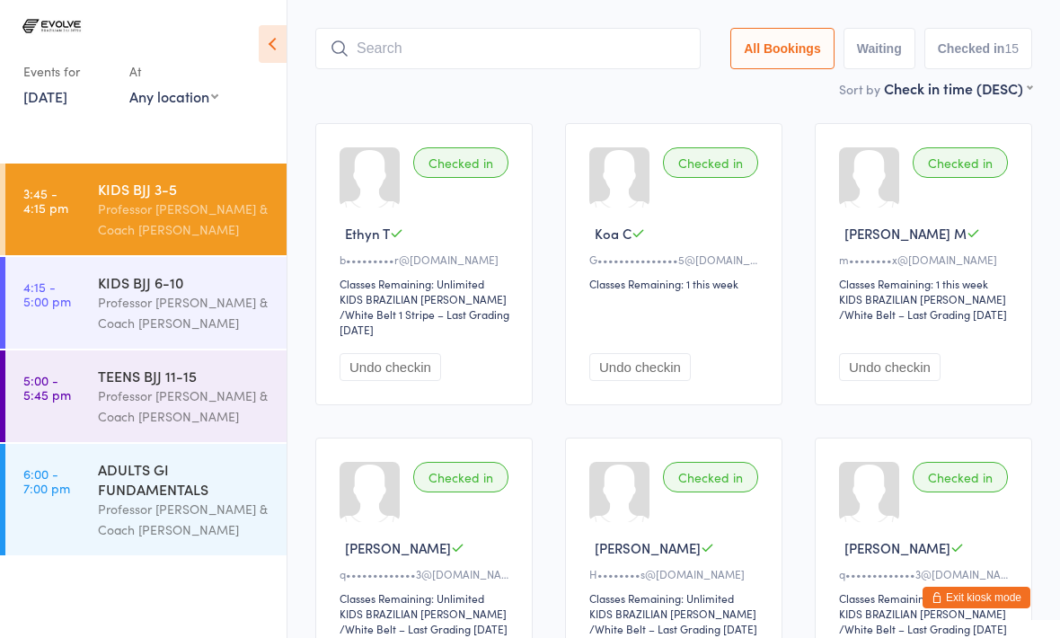
click at [419, 28] on input "search" at bounding box center [507, 48] width 385 height 41
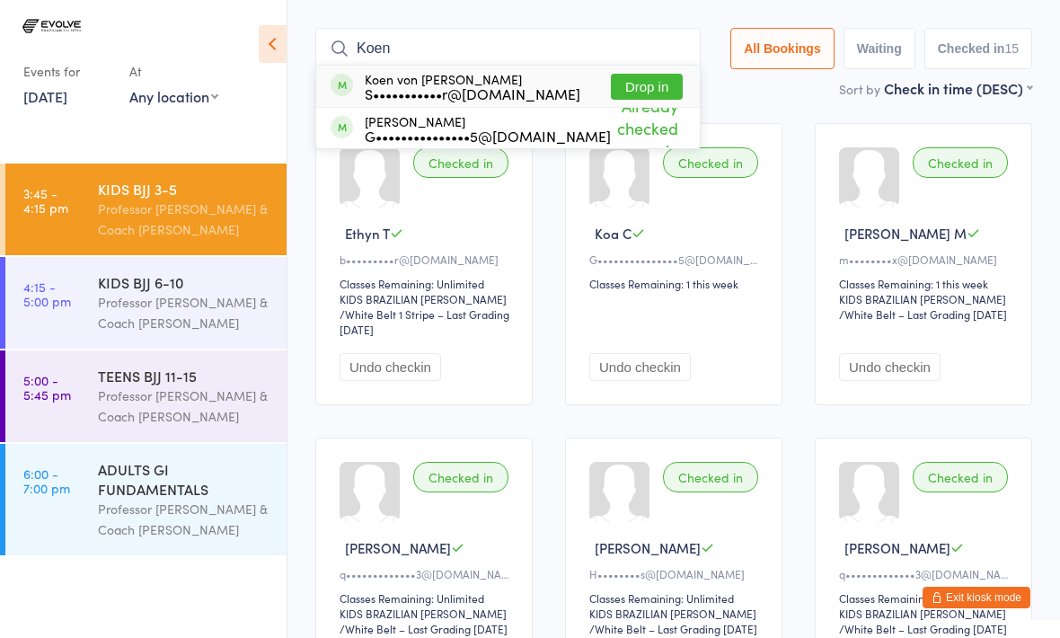
type input "Koen"
click at [637, 74] on button "Drop in" at bounding box center [647, 87] width 72 height 26
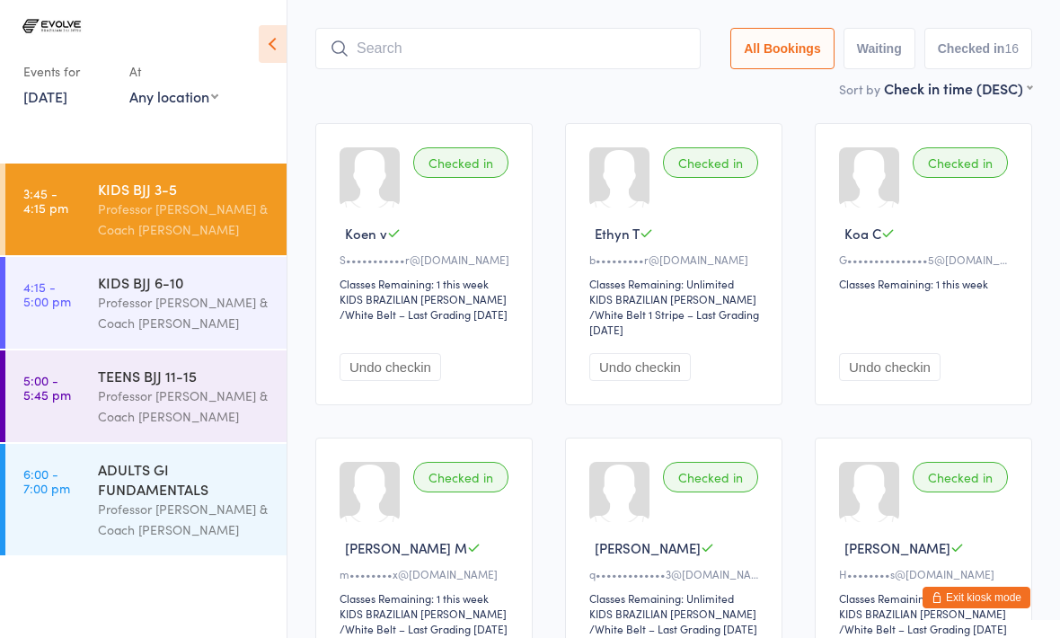
click at [399, 36] on input "search" at bounding box center [507, 48] width 385 height 41
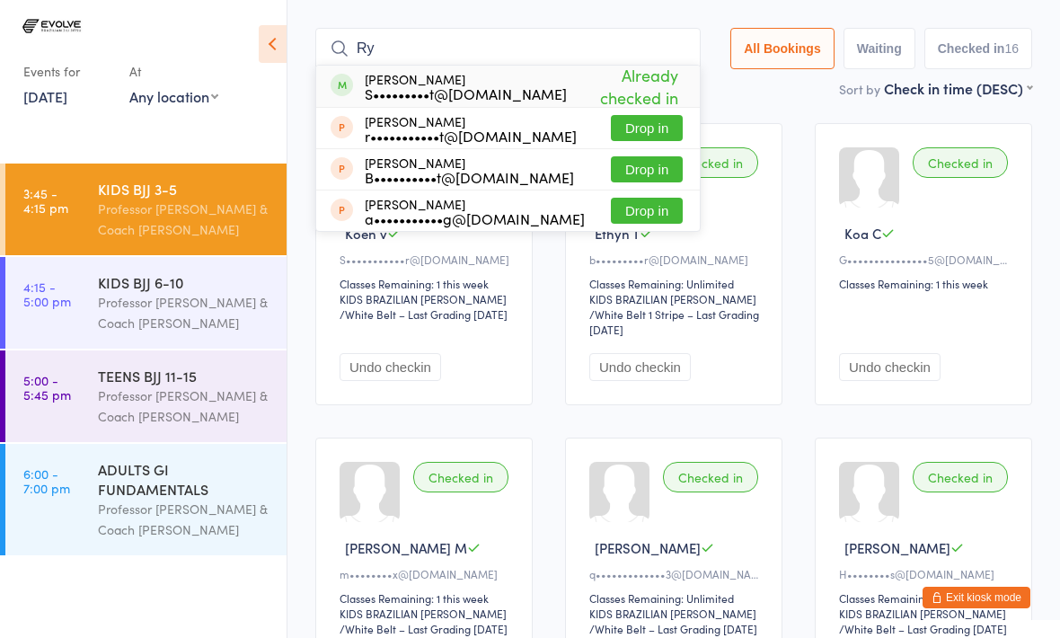
type input "R"
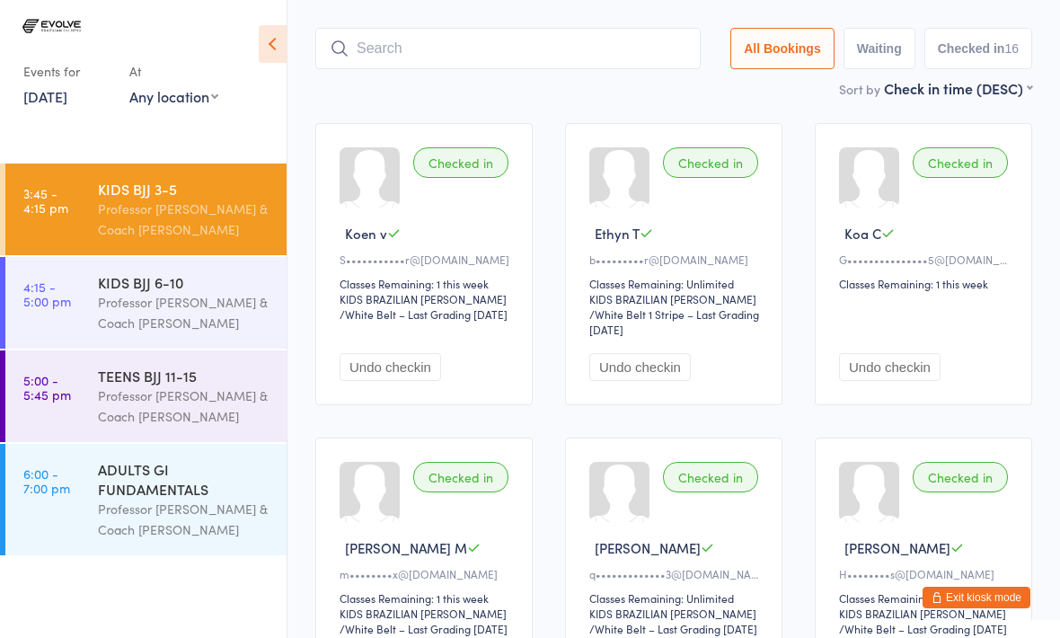
click at [434, 28] on input "search" at bounding box center [507, 48] width 385 height 41
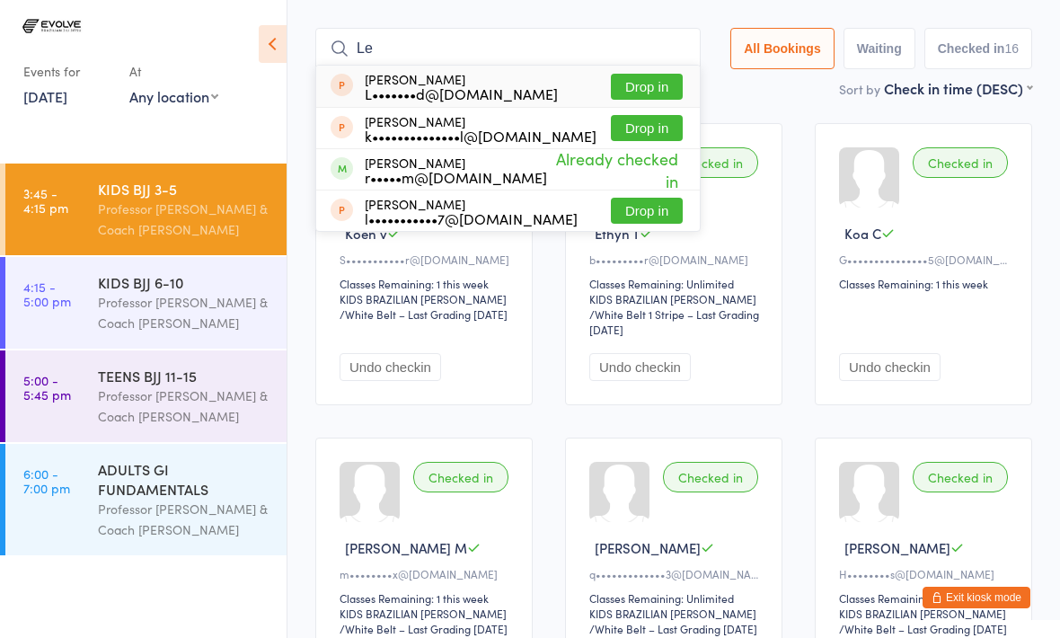
type input "L"
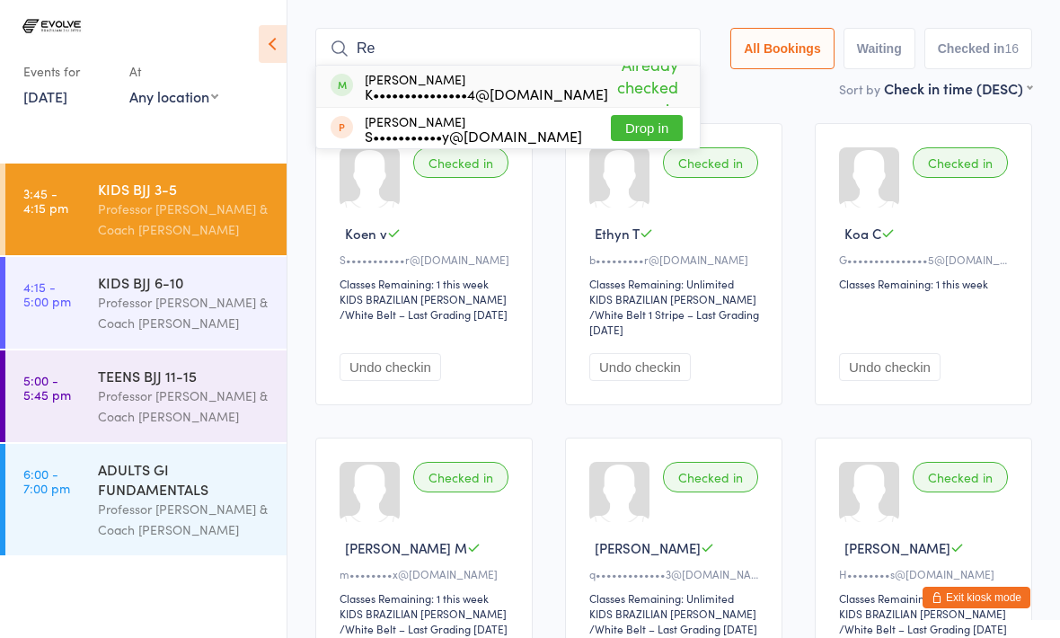
type input "R"
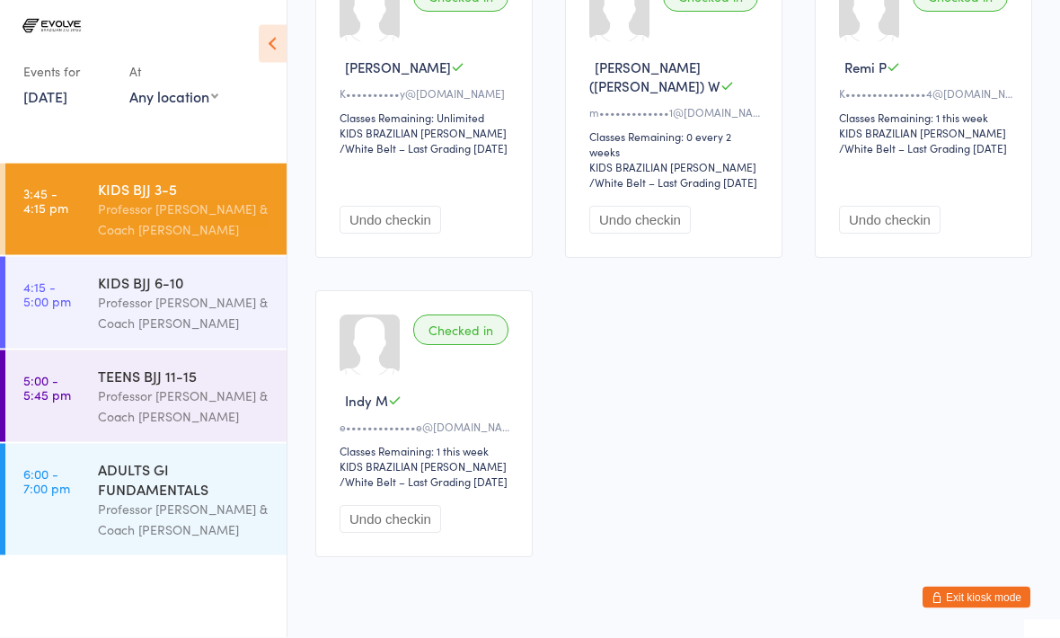
scroll to position [1512, 0]
click at [140, 311] on div "Professor [PERSON_NAME] & Coach [PERSON_NAME]" at bounding box center [184, 312] width 173 height 41
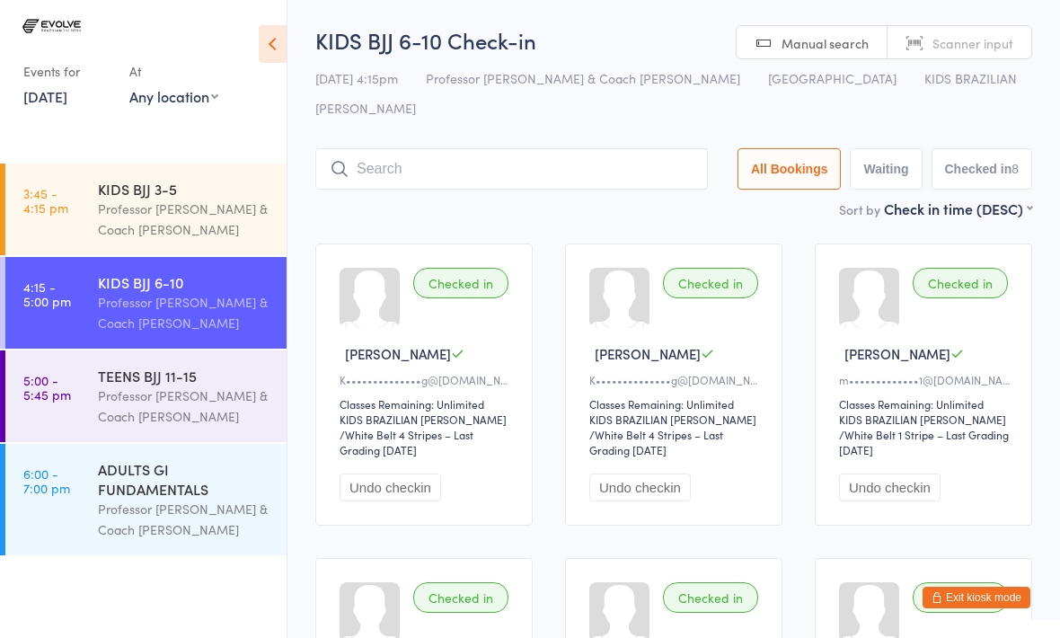
click at [212, 495] on div "ADULTS GI FUNDAMENTALS" at bounding box center [184, 479] width 173 height 40
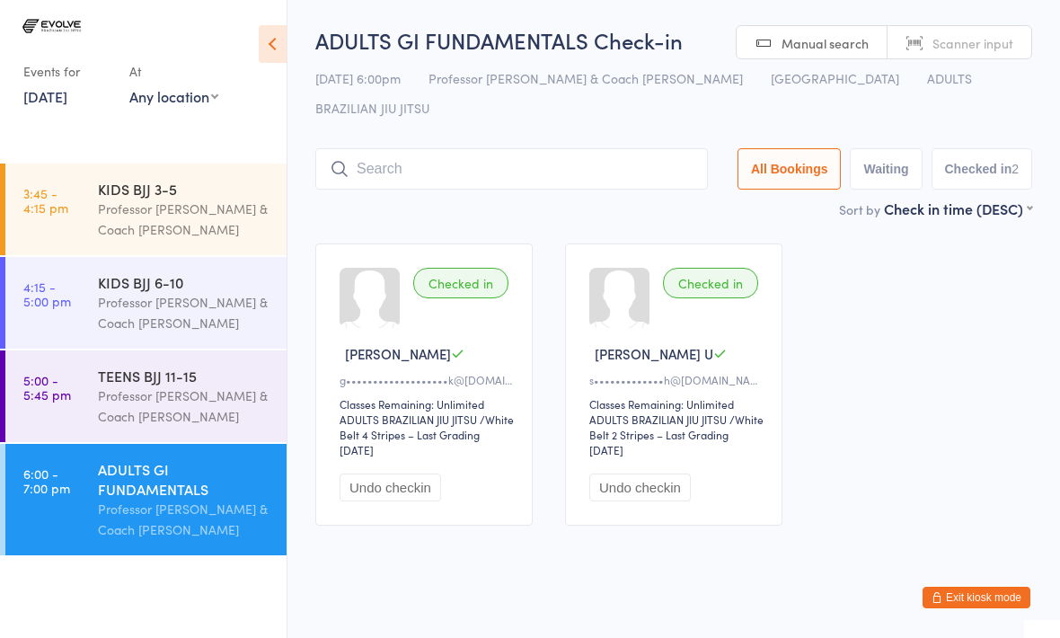
click at [386, 160] on input "search" at bounding box center [511, 168] width 392 height 41
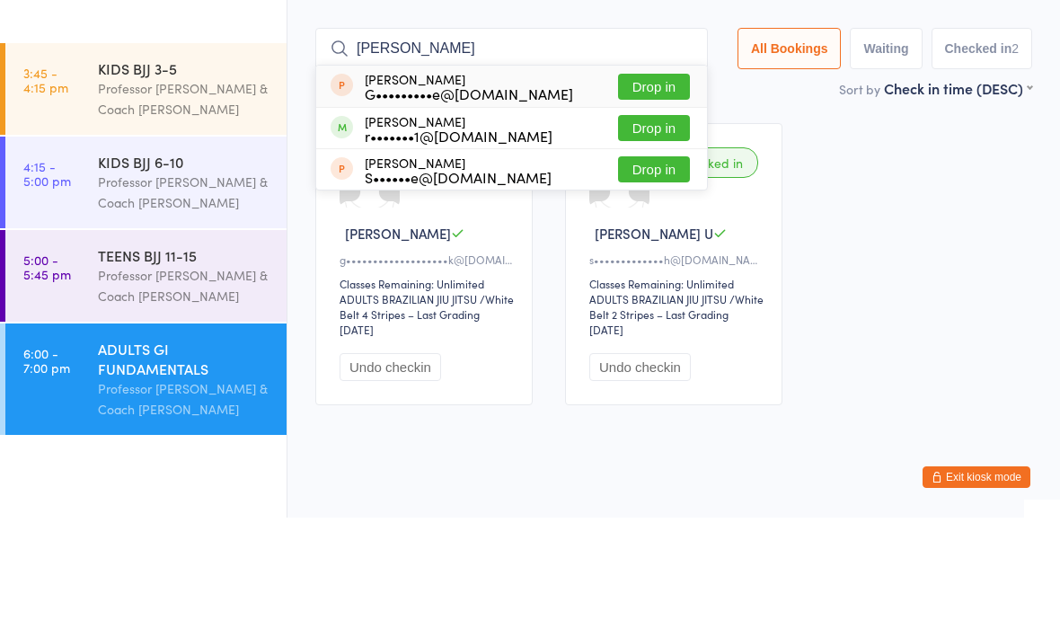
type input "Renee"
click at [645, 235] on button "Drop in" at bounding box center [654, 248] width 72 height 26
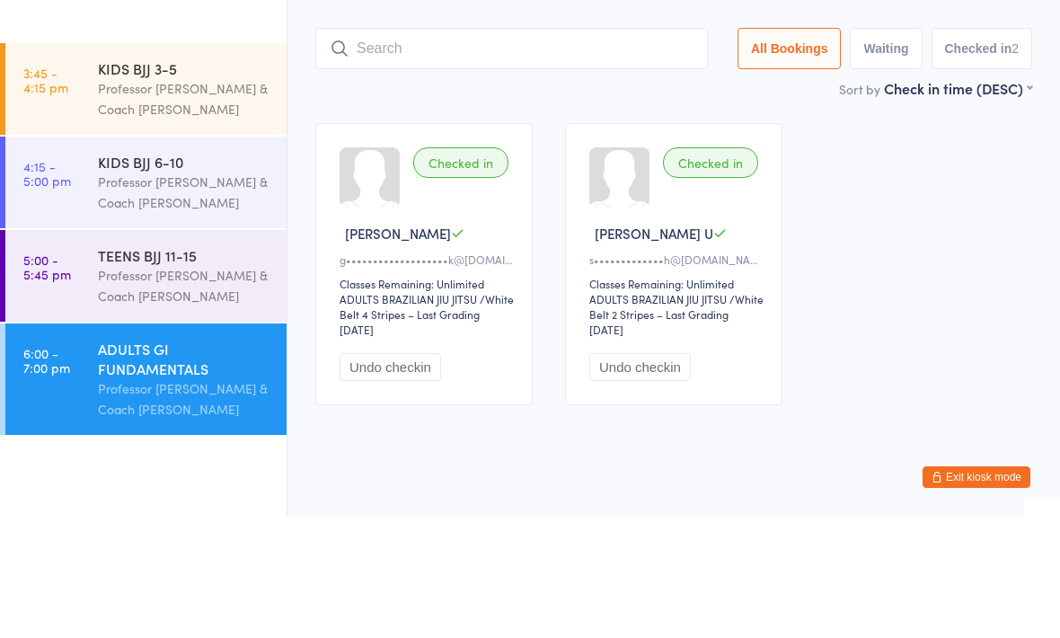
scroll to position [8, 0]
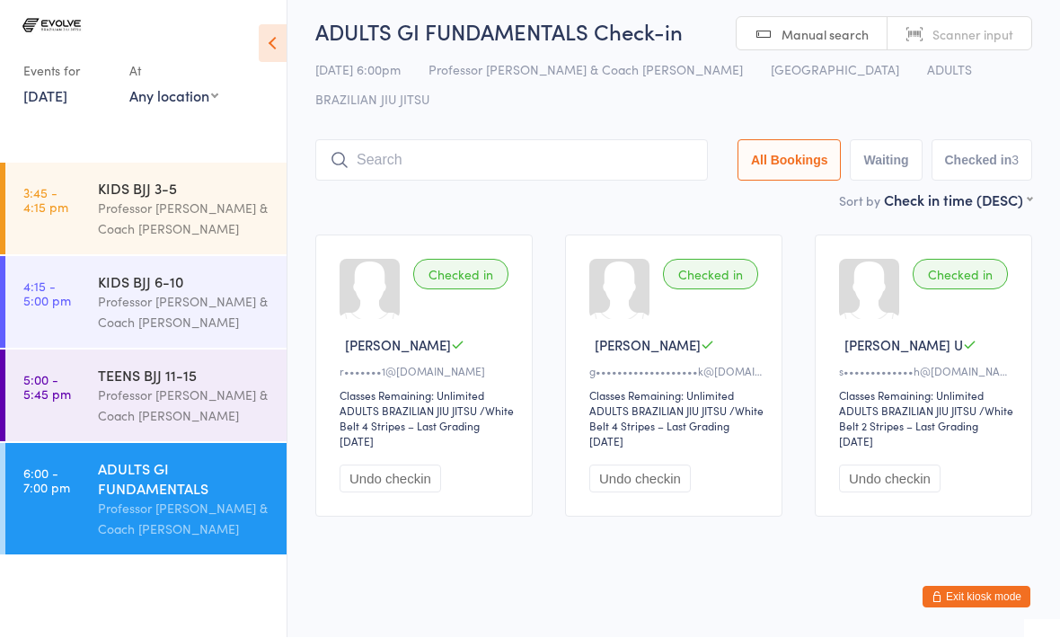
click at [445, 151] on input "search" at bounding box center [511, 160] width 392 height 41
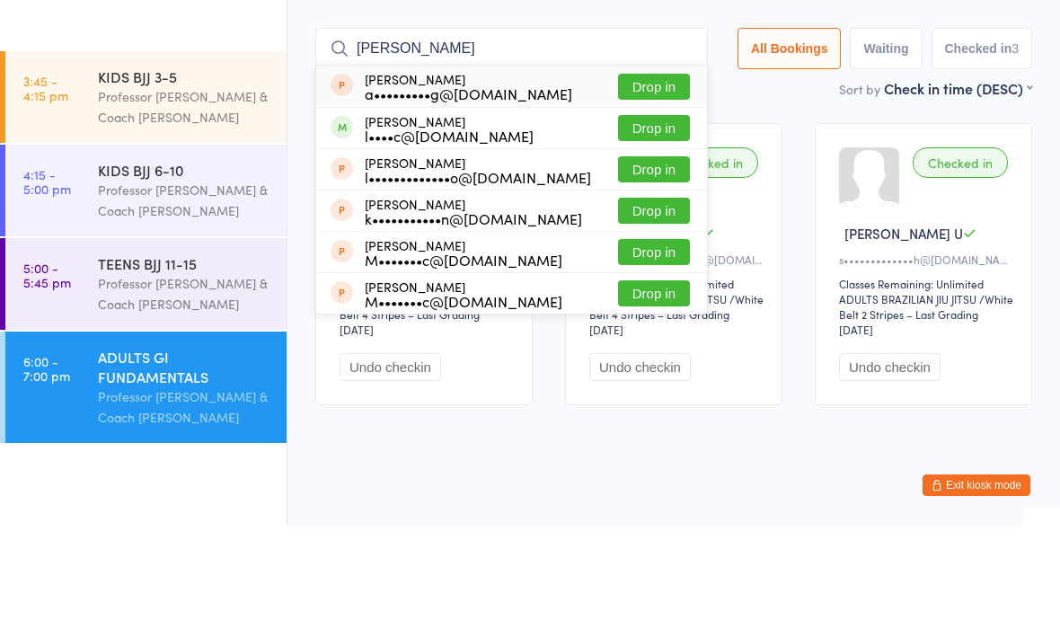
type input "Alex"
click at [651, 227] on button "Drop in" at bounding box center [654, 240] width 72 height 26
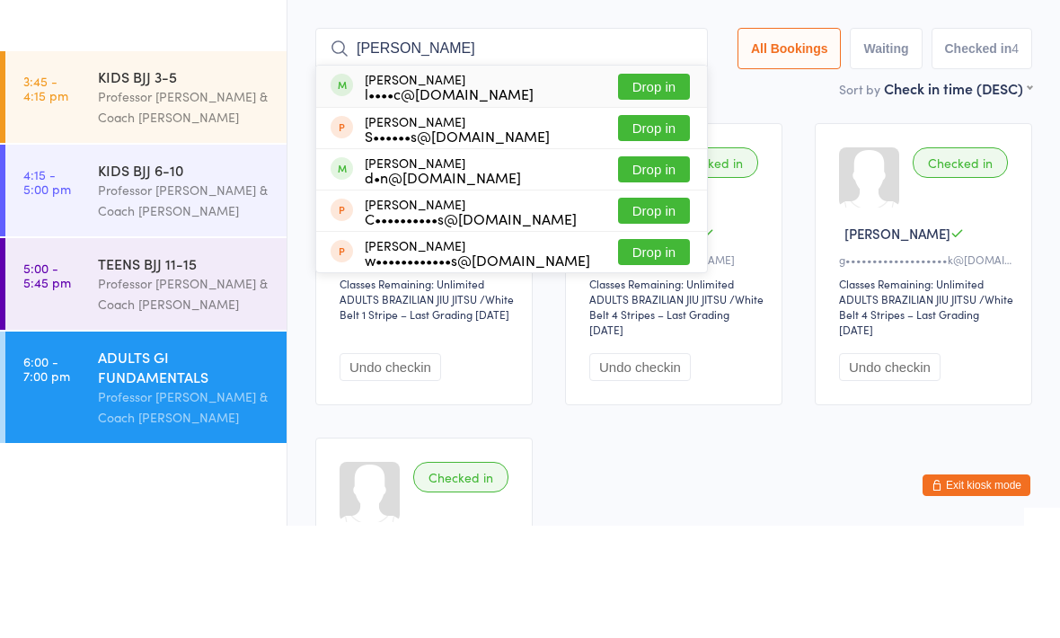
type input "Liam"
click at [640, 186] on button "Drop in" at bounding box center [654, 199] width 72 height 26
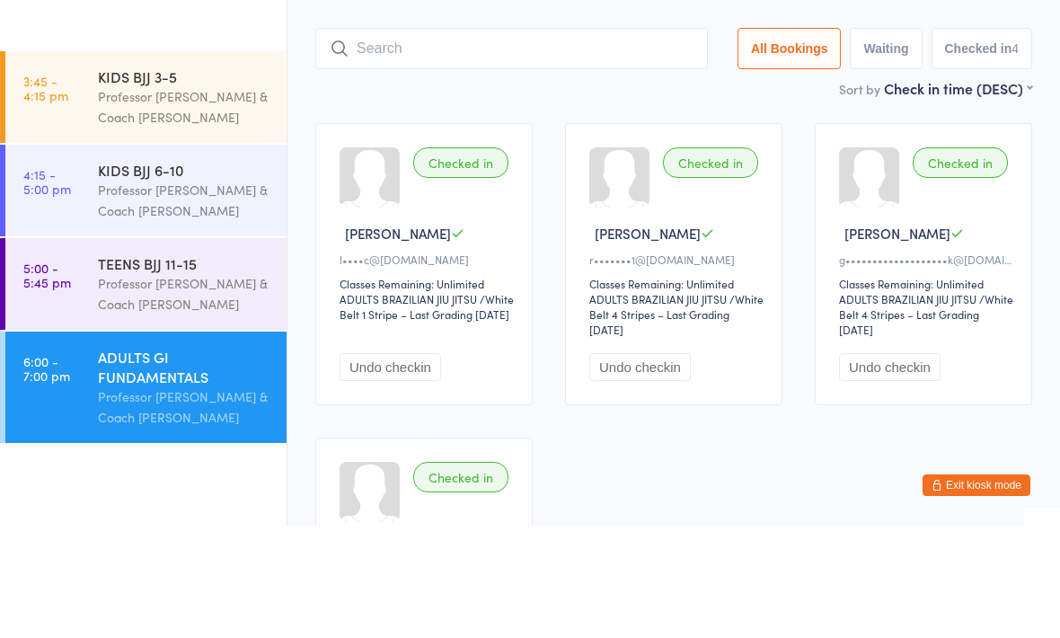
scroll to position [120, 0]
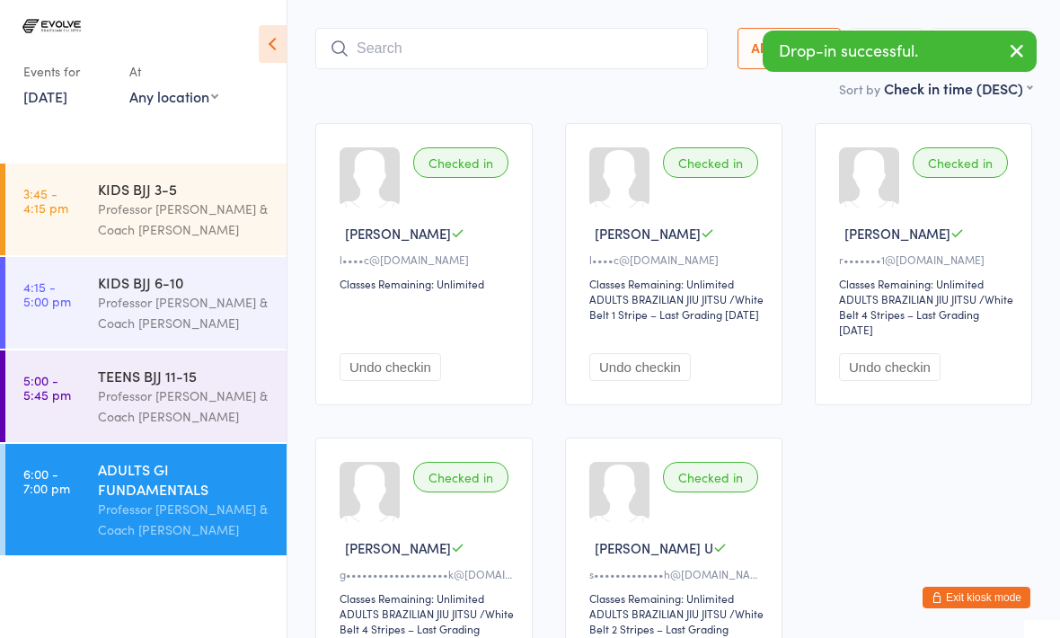
click at [190, 383] on div "TEENS BJJ 11-15" at bounding box center [184, 376] width 173 height 20
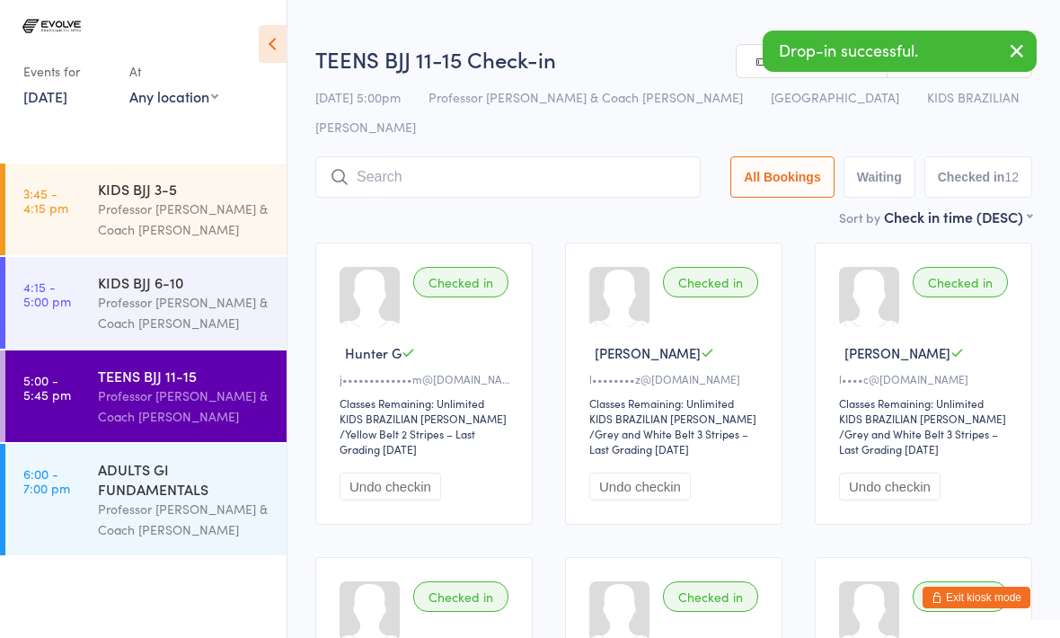
scroll to position [4, 0]
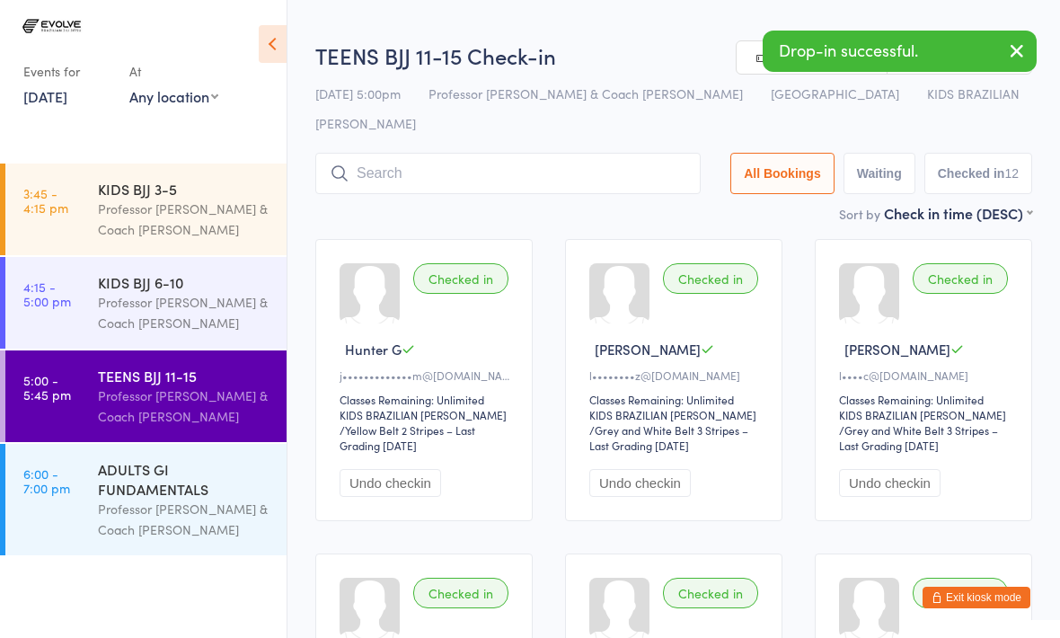
click at [202, 498] on div "ADULTS GI FUNDAMENTALS" at bounding box center [184, 479] width 173 height 40
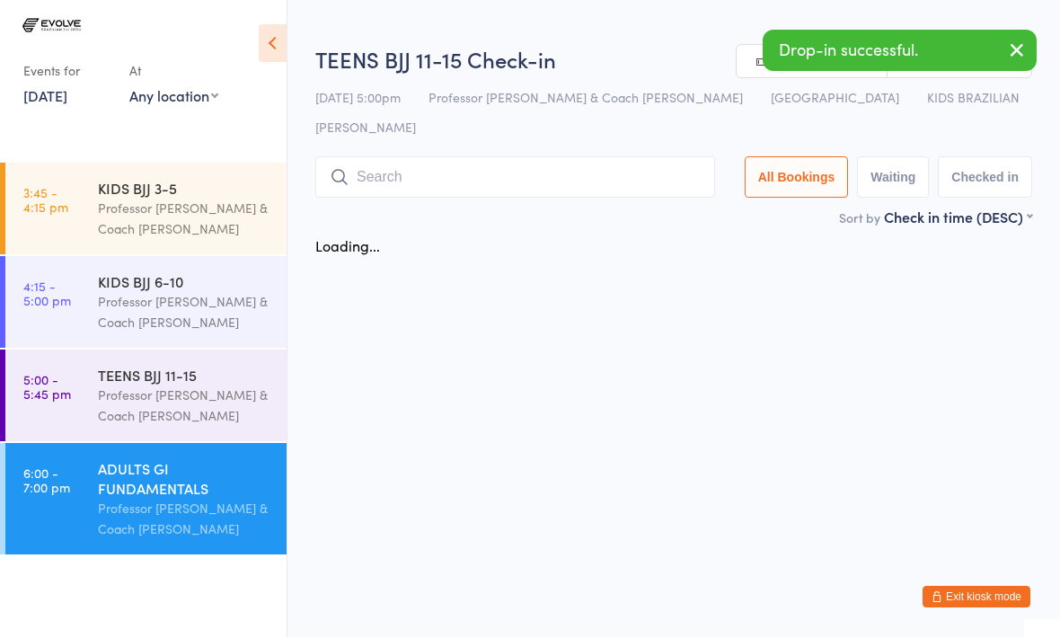
scroll to position [1, 0]
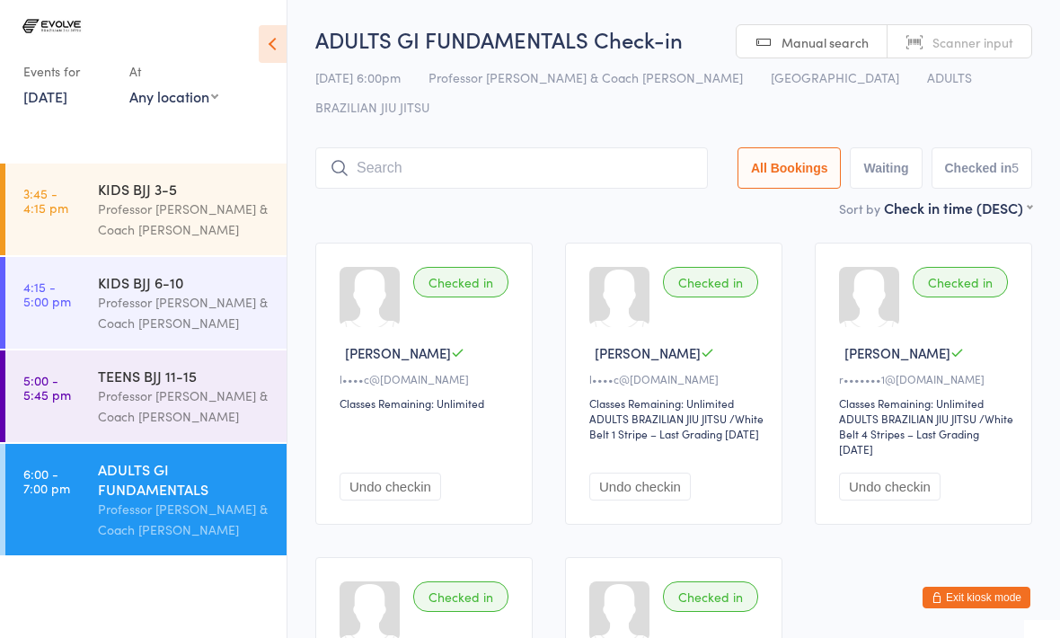
click at [463, 147] on input "search" at bounding box center [511, 167] width 392 height 41
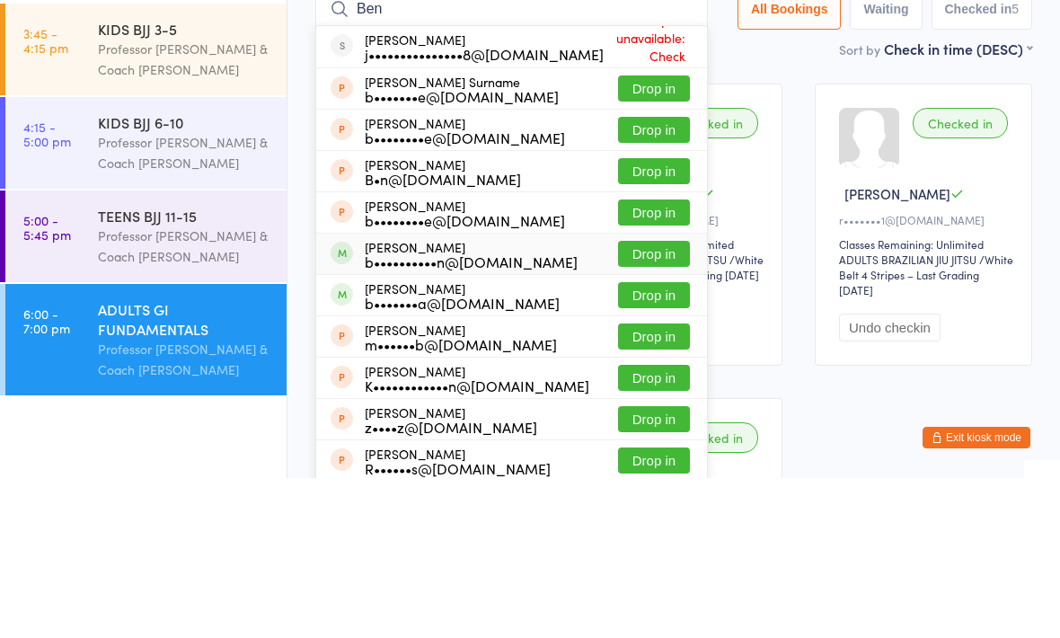
type input "Ben"
click at [507, 414] on div "b••••••••••n@johnoxley.com.au" at bounding box center [471, 421] width 213 height 14
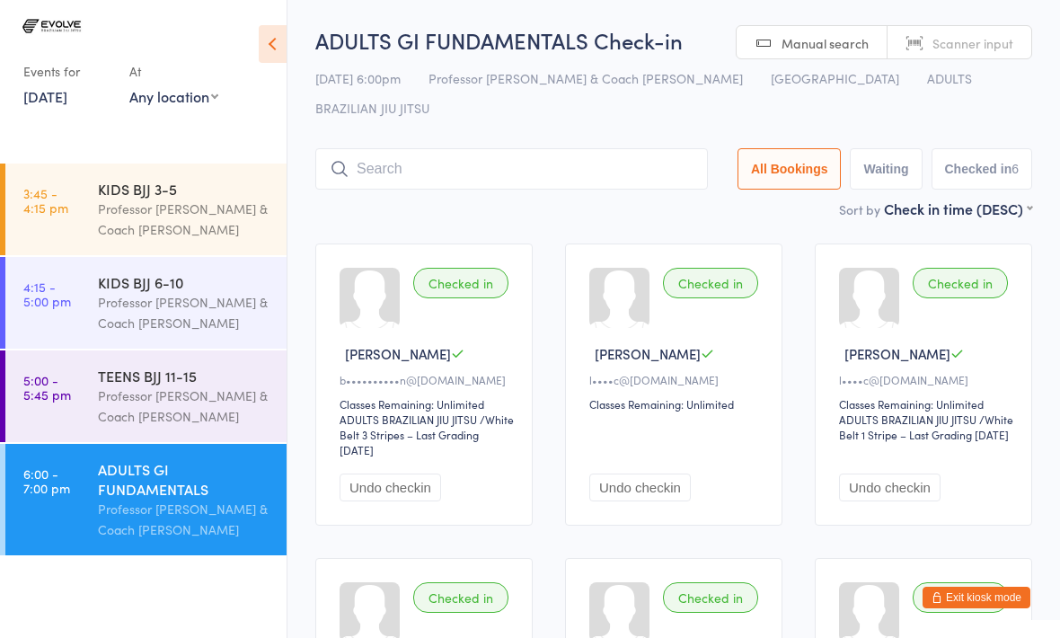
click at [442, 148] on input "search" at bounding box center [511, 168] width 392 height 41
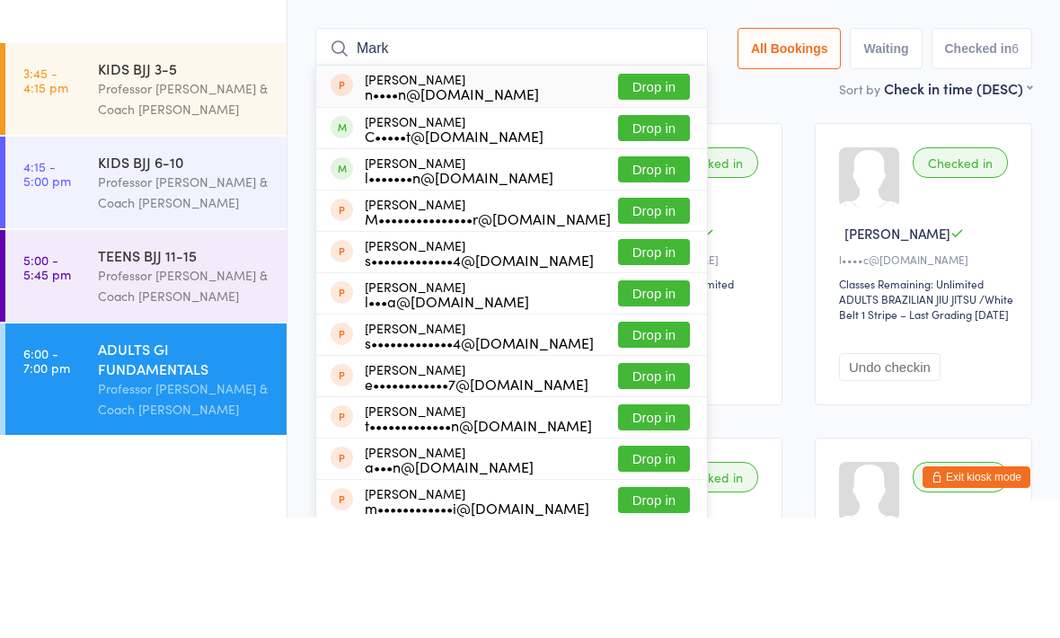
type input "Mark"
click at [643, 277] on button "Drop in" at bounding box center [654, 290] width 72 height 26
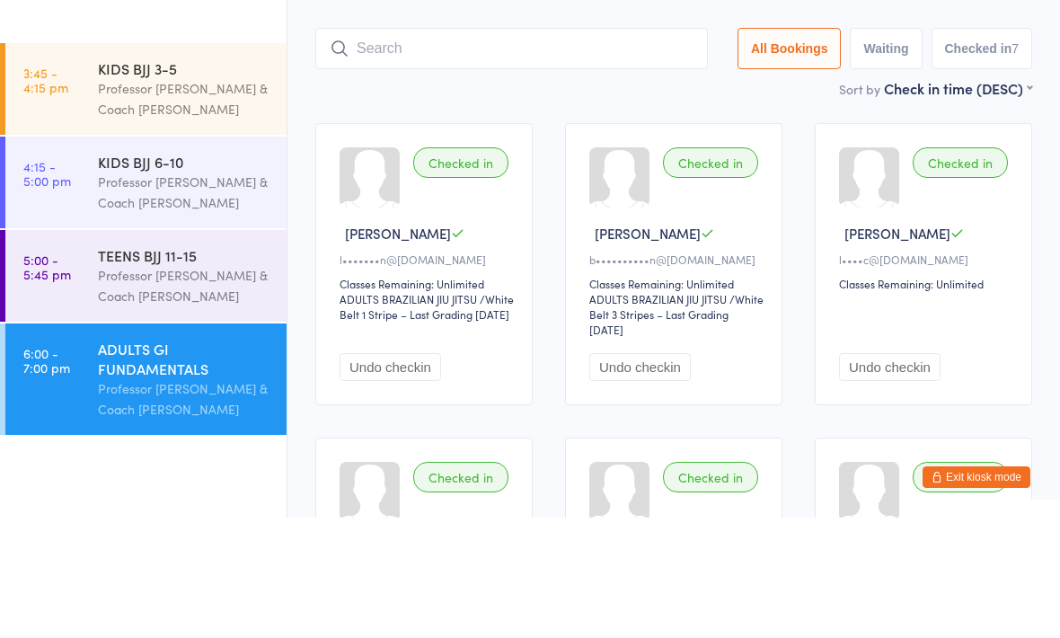
scroll to position [120, 0]
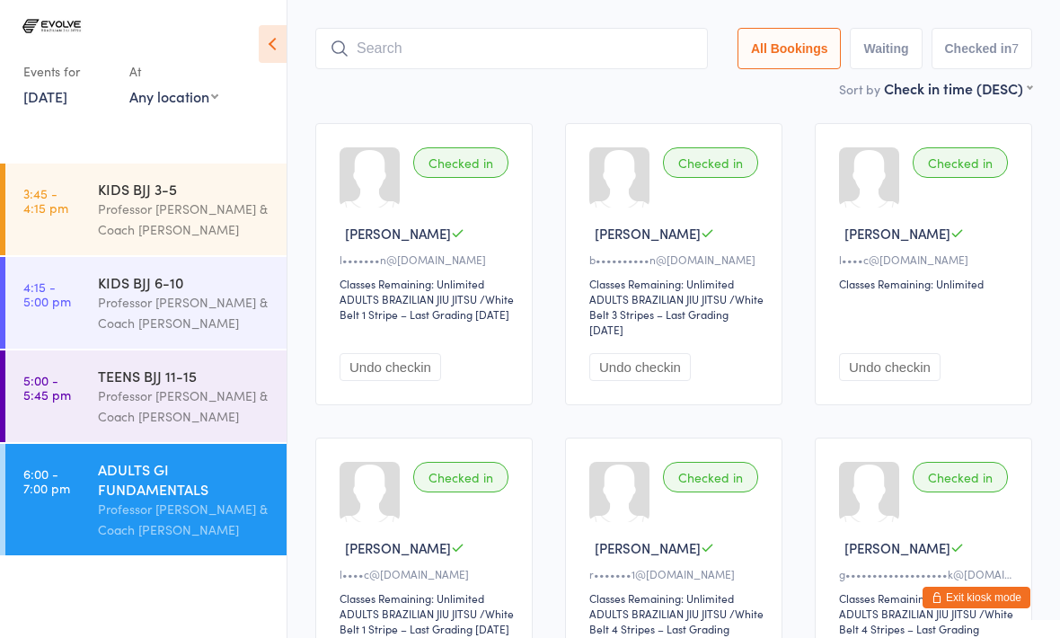
click at [424, 35] on input "search" at bounding box center [511, 48] width 392 height 41
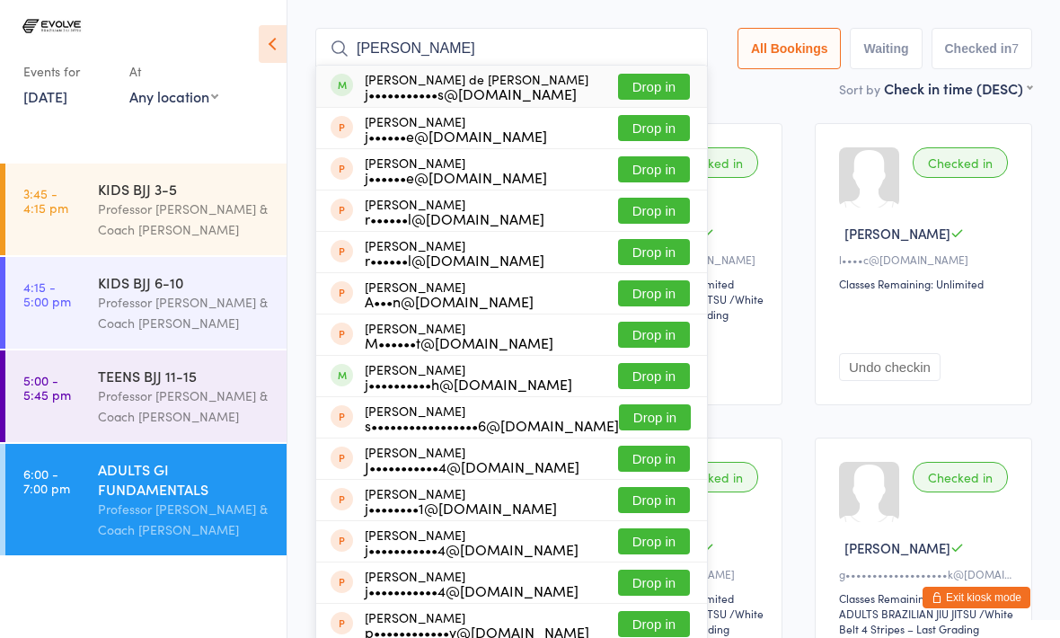
type input "Jose"
click at [643, 74] on button "Drop in" at bounding box center [654, 87] width 72 height 26
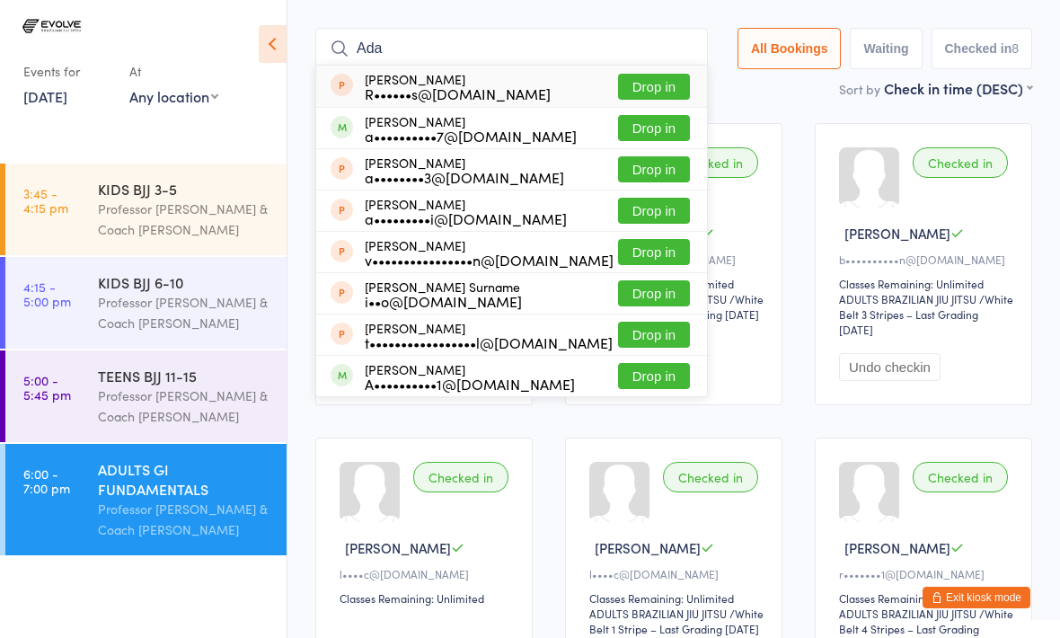
type input "Ada"
click at [646, 115] on button "Drop in" at bounding box center [654, 128] width 72 height 26
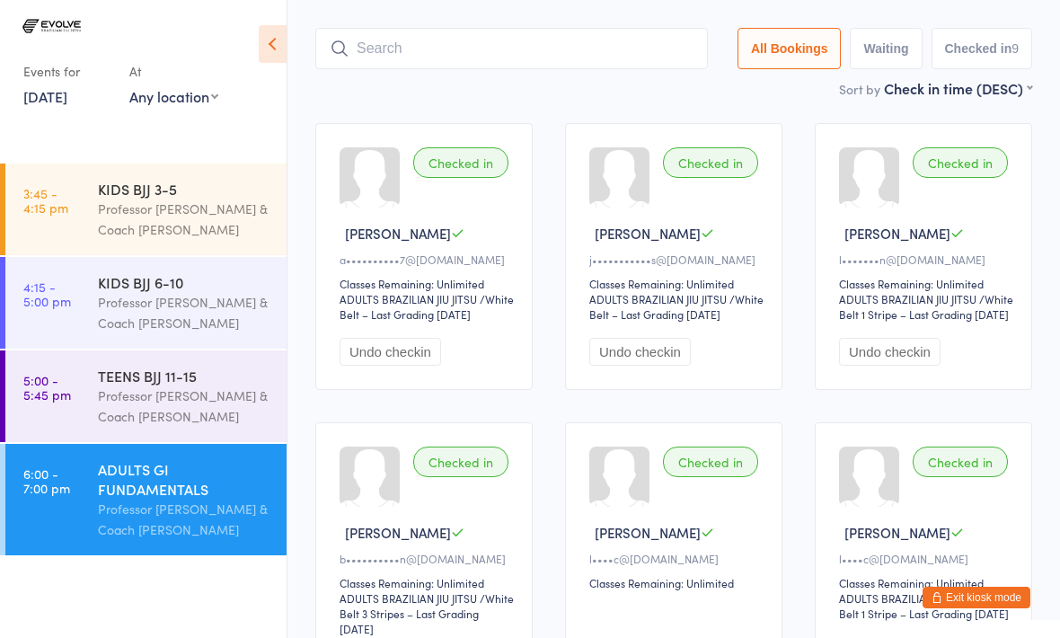
click at [486, 28] on input "search" at bounding box center [511, 48] width 392 height 41
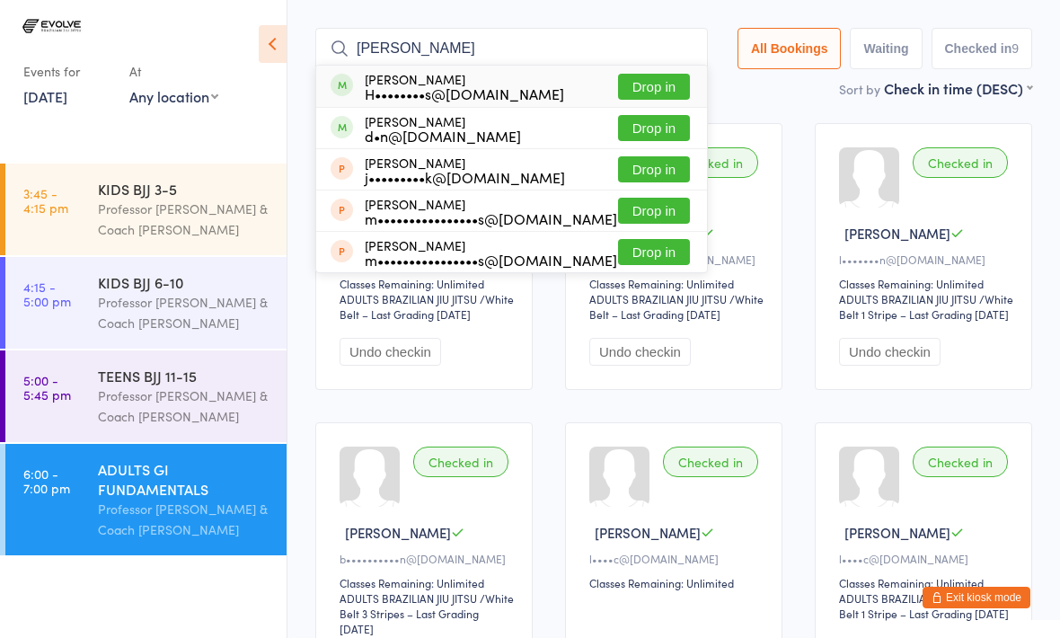
type input "Hugh"
click at [633, 74] on button "Drop in" at bounding box center [654, 87] width 72 height 26
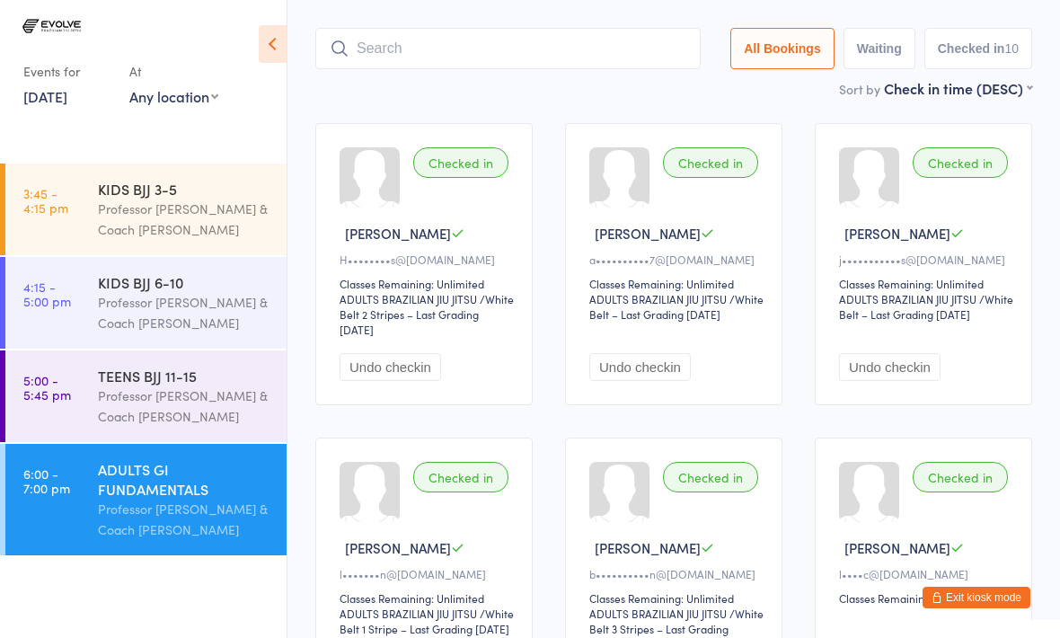
click at [447, 33] on input "search" at bounding box center [507, 48] width 385 height 41
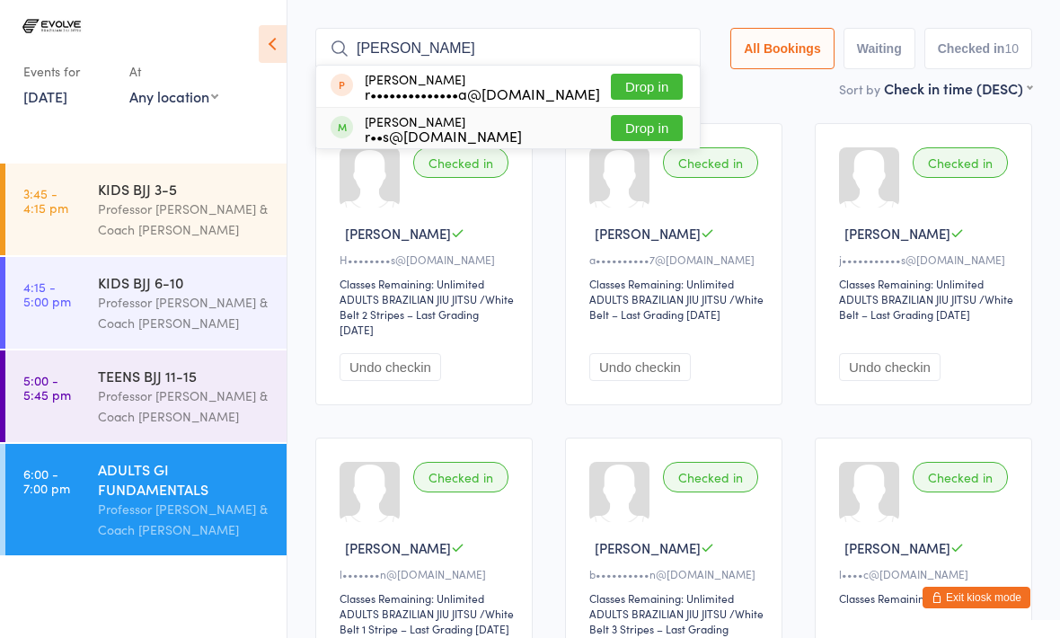
type input "Rhys"
click at [454, 128] on div "r••s@idomain.com.au" at bounding box center [443, 135] width 157 height 14
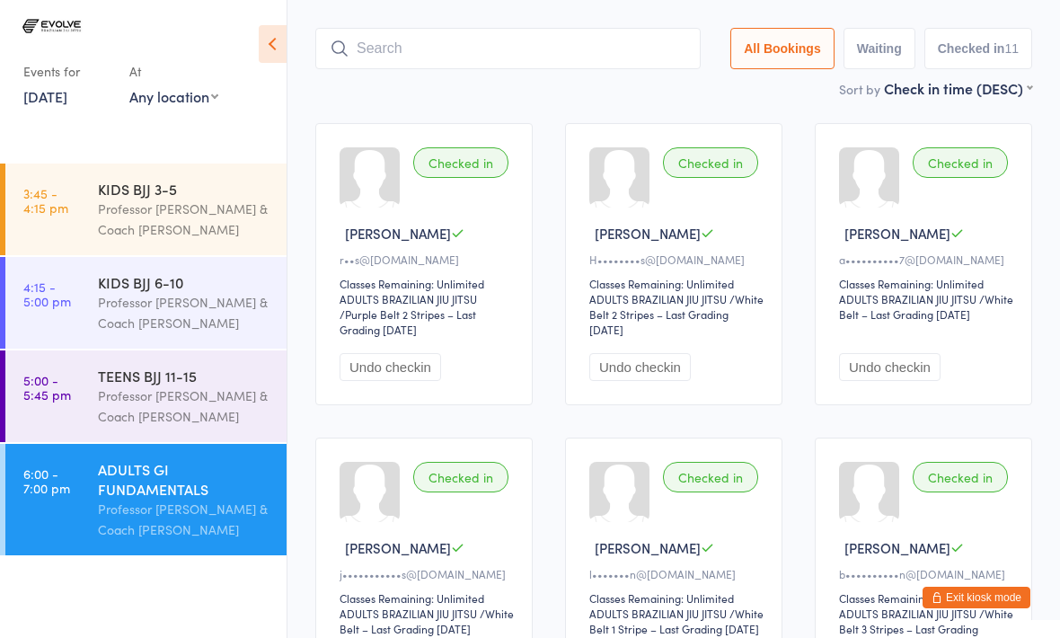
click at [349, 30] on input "search" at bounding box center [507, 48] width 385 height 41
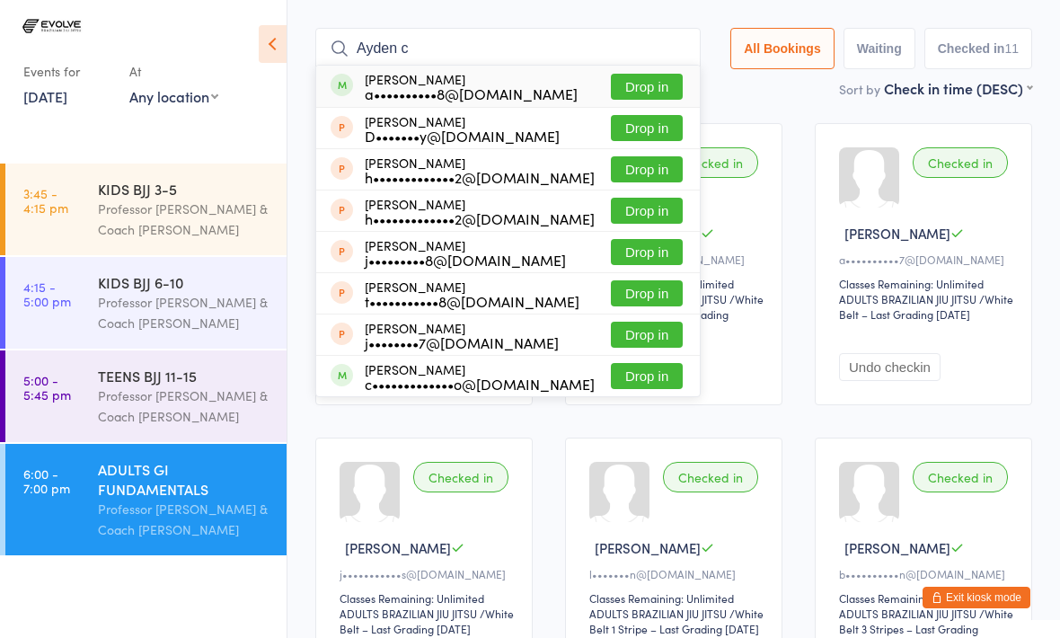
type input "Ayden c"
click at [423, 72] on div "Ayden Curll a••••••••••8@gmail.com" at bounding box center [471, 86] width 213 height 29
